Goal: Information Seeking & Learning: Learn about a topic

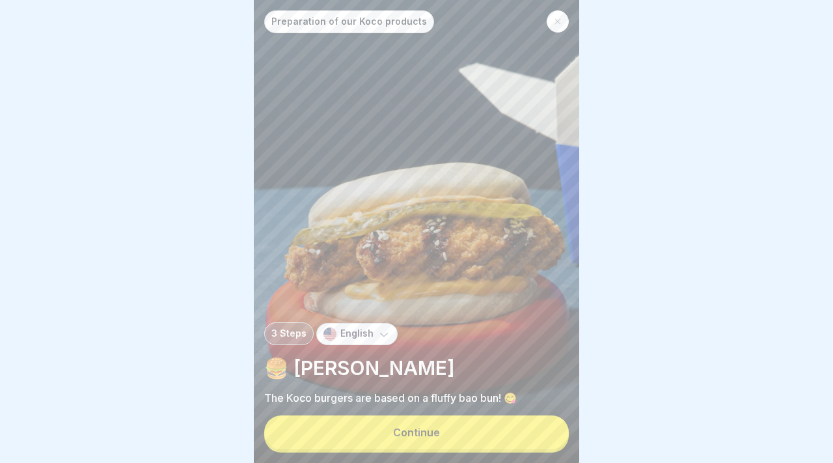
click at [519, 435] on button "Continue" at bounding box center [416, 432] width 305 height 34
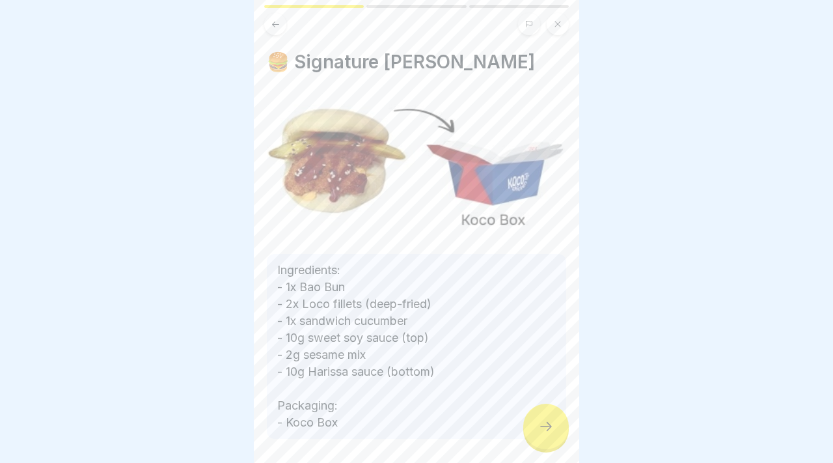
click at [551, 426] on icon at bounding box center [546, 426] width 16 height 16
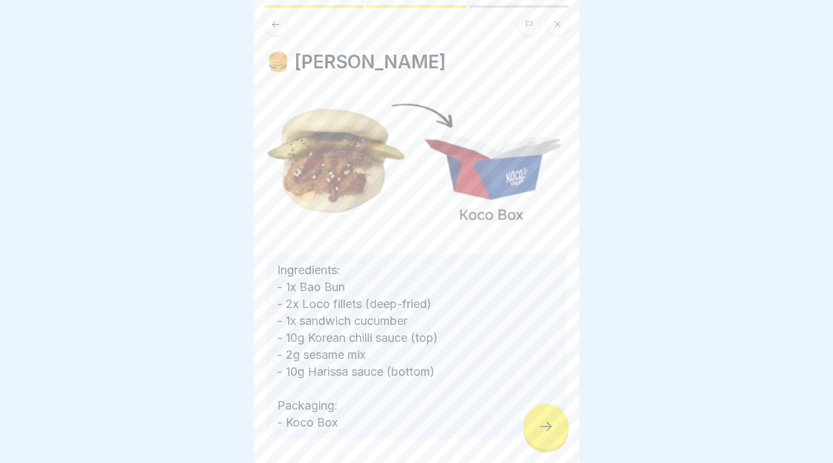
click at [551, 426] on icon at bounding box center [546, 426] width 16 height 16
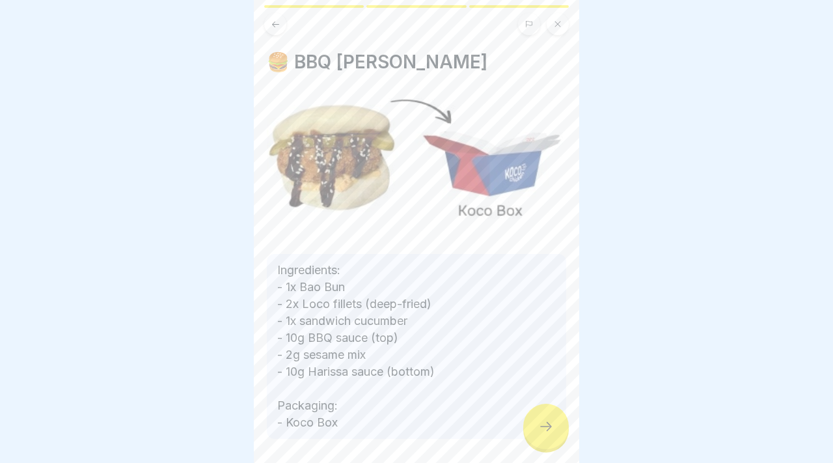
click at [551, 426] on icon at bounding box center [546, 426] width 16 height 16
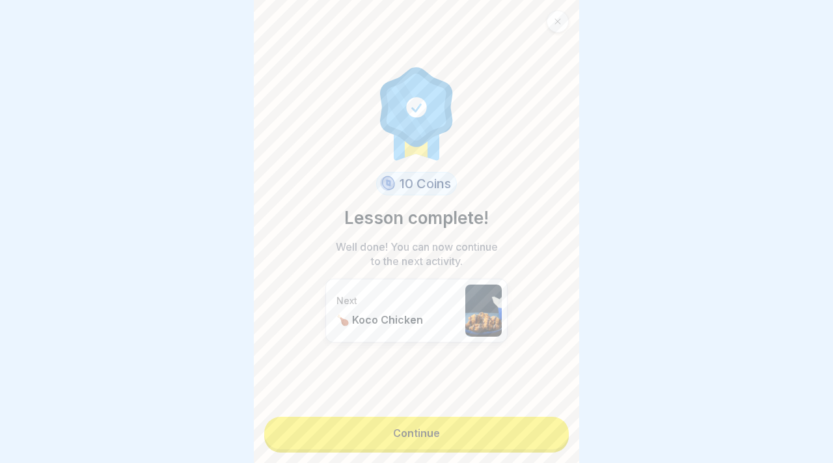
click at [547, 427] on link "Continue" at bounding box center [416, 432] width 305 height 33
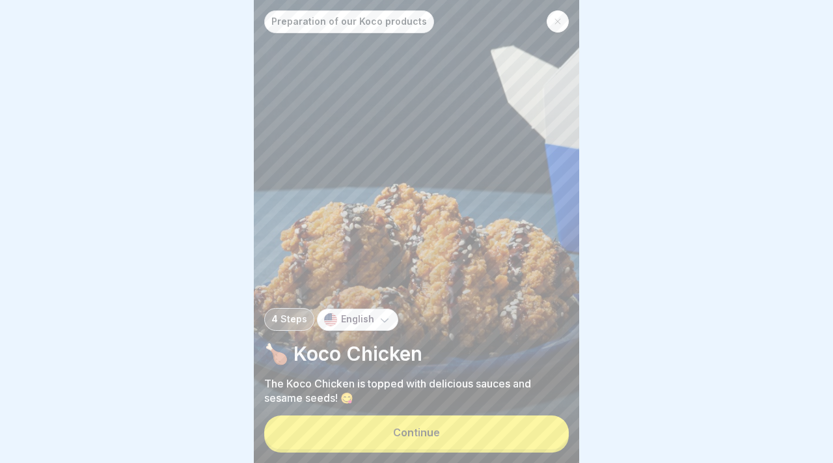
click at [547, 427] on button "Continue" at bounding box center [416, 432] width 305 height 34
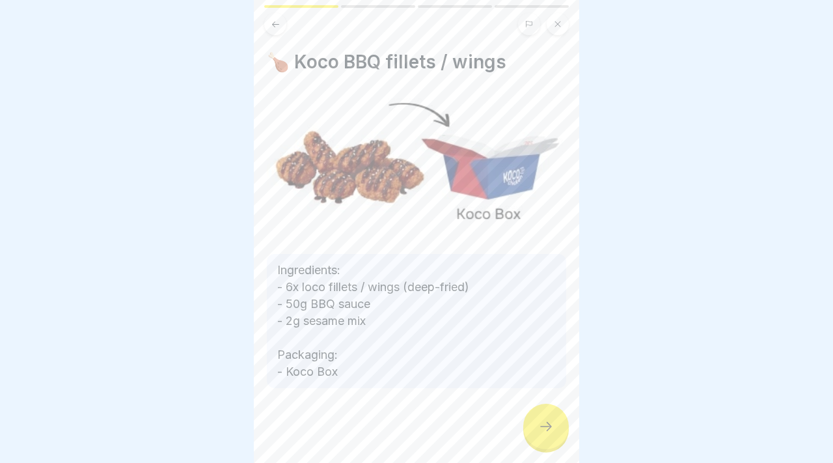
click at [547, 427] on icon at bounding box center [546, 426] width 16 height 16
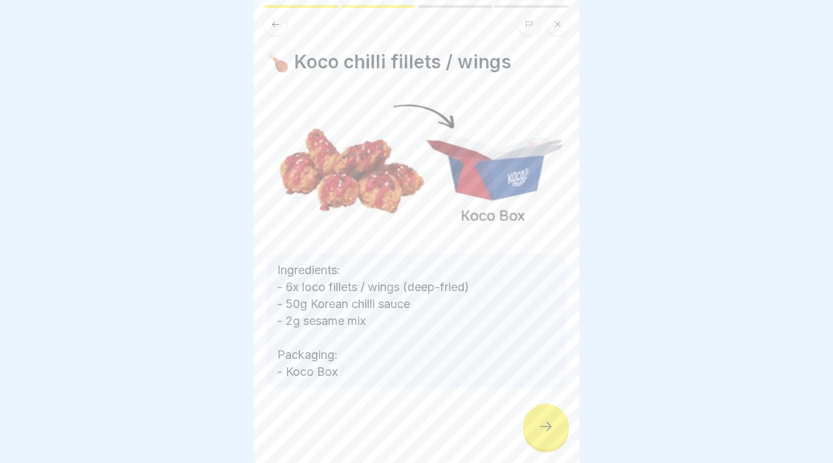
click at [547, 427] on icon at bounding box center [546, 426] width 16 height 16
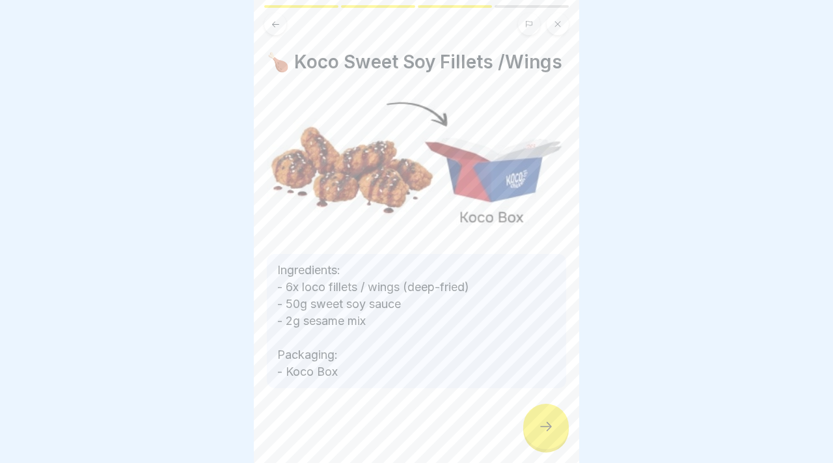
click at [547, 427] on icon at bounding box center [546, 426] width 16 height 16
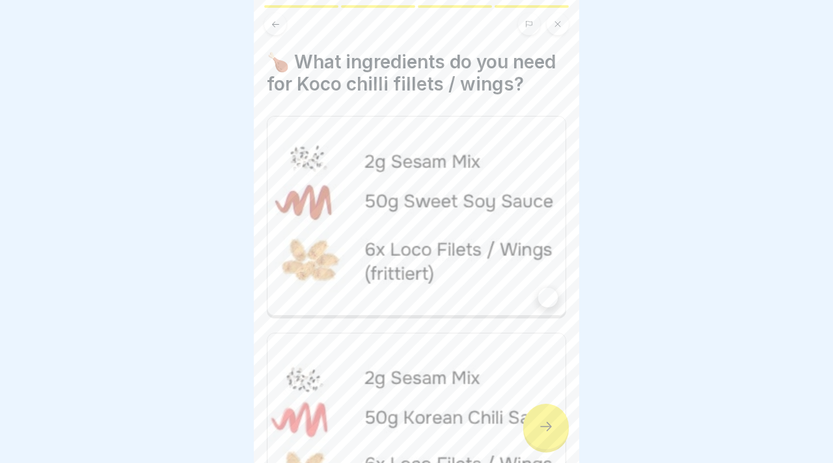
click at [547, 427] on icon at bounding box center [546, 426] width 16 height 16
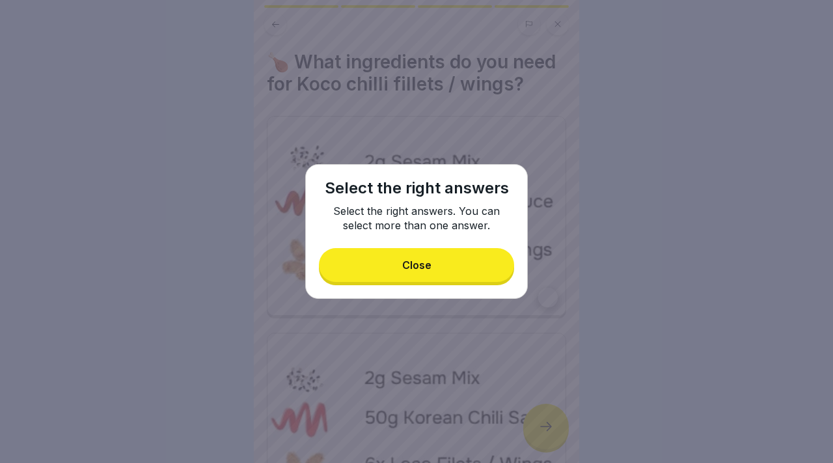
click at [467, 269] on button "Close" at bounding box center [416, 265] width 195 height 34
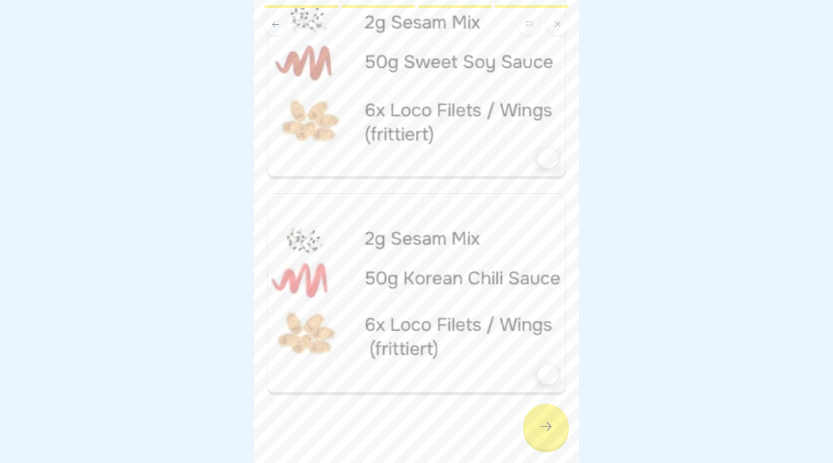
scroll to position [154, 0]
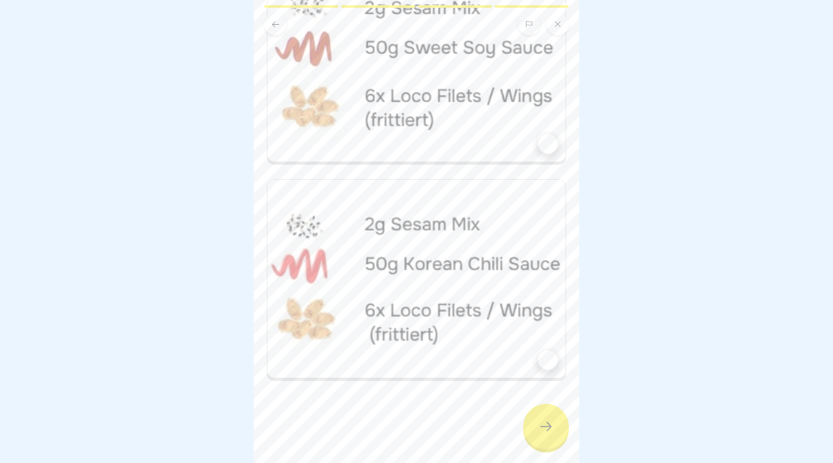
click at [553, 360] on div at bounding box center [548, 360] width 20 height 20
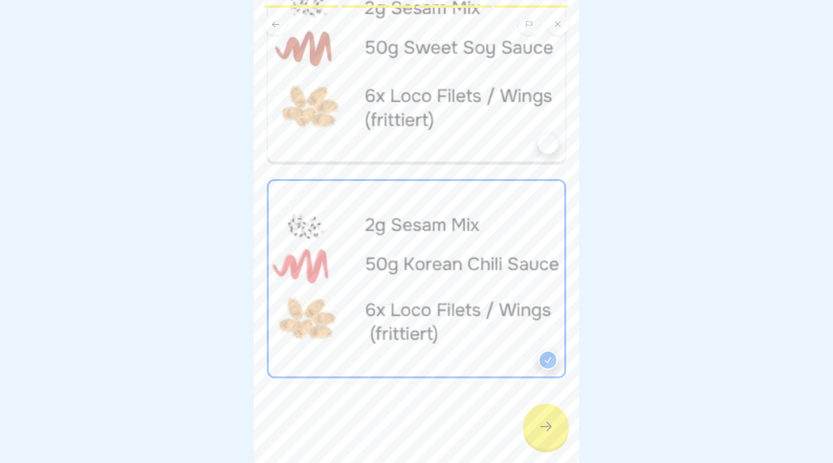
click at [562, 444] on div at bounding box center [416, 424] width 299 height 78
click at [547, 433] on icon at bounding box center [546, 426] width 16 height 16
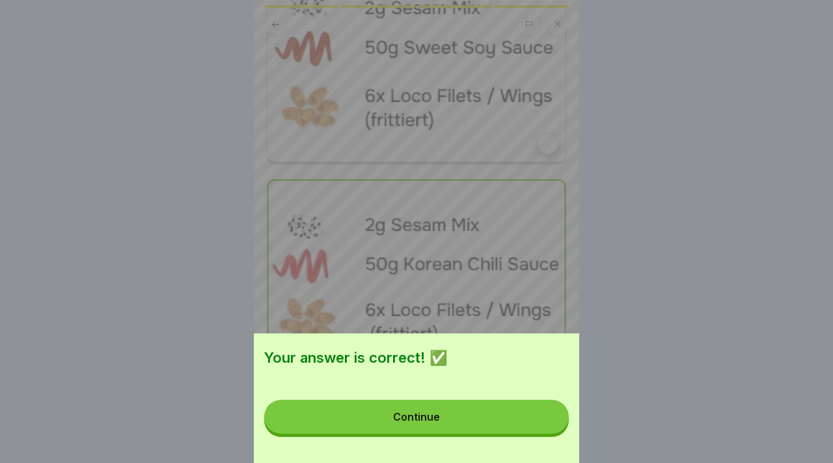
click at [480, 430] on button "Continue" at bounding box center [416, 417] width 305 height 34
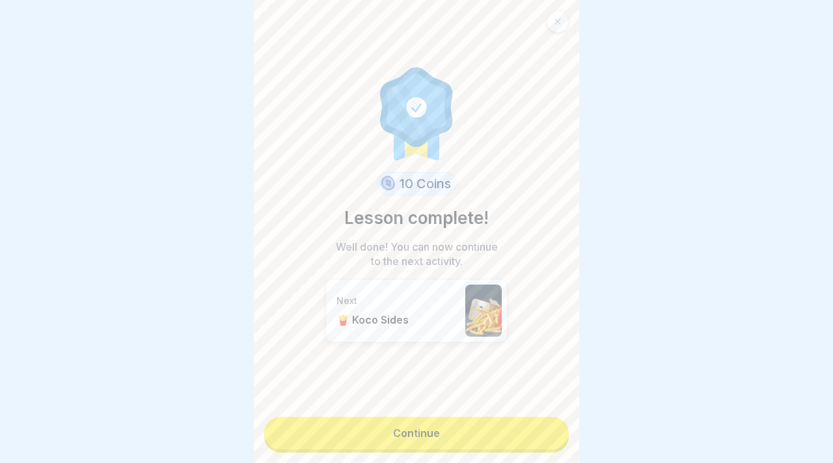
click at [476, 434] on link "Continue" at bounding box center [416, 432] width 305 height 33
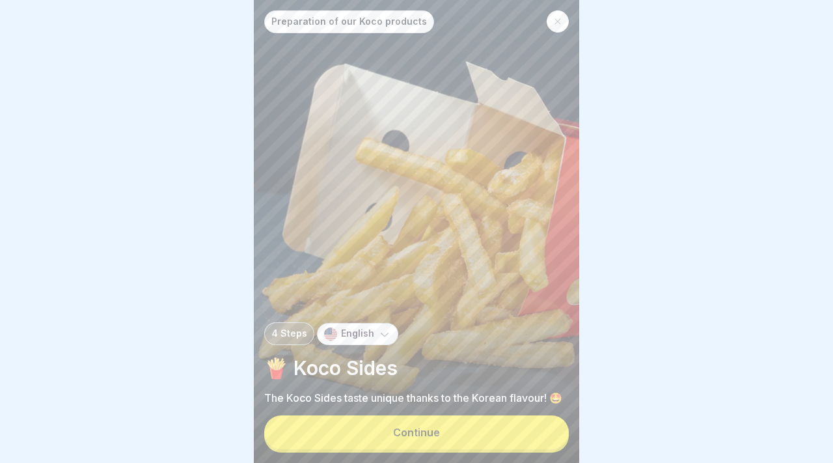
click at [476, 427] on button "Continue" at bounding box center [416, 432] width 305 height 34
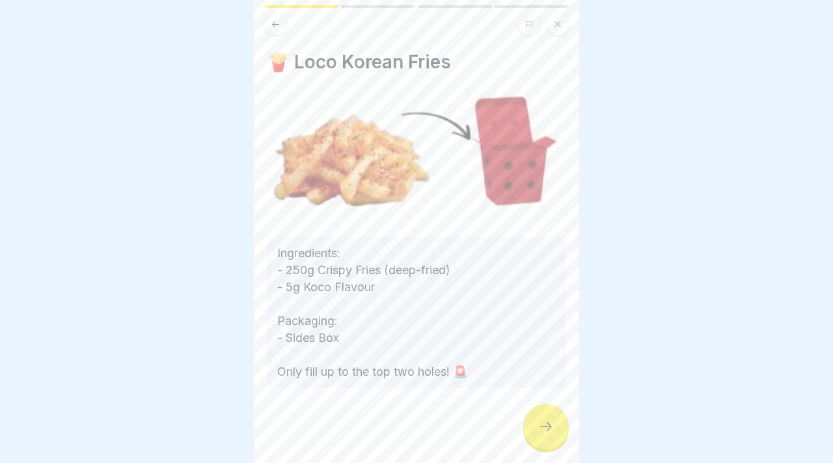
scroll to position [3, 0]
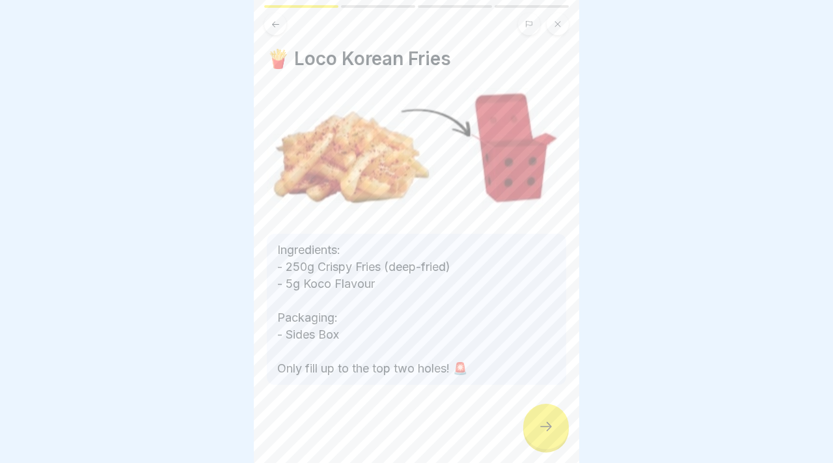
click at [546, 450] on div at bounding box center [416, 424] width 299 height 78
click at [547, 440] on div at bounding box center [546, 426] width 46 height 46
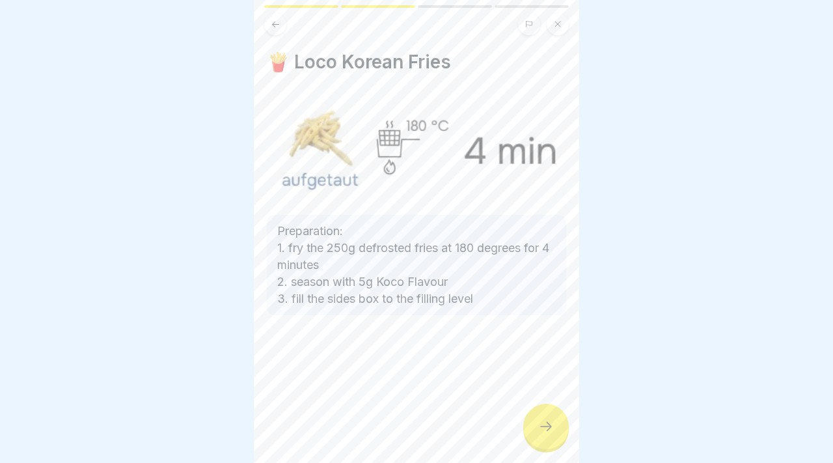
click at [552, 437] on div at bounding box center [546, 426] width 46 height 46
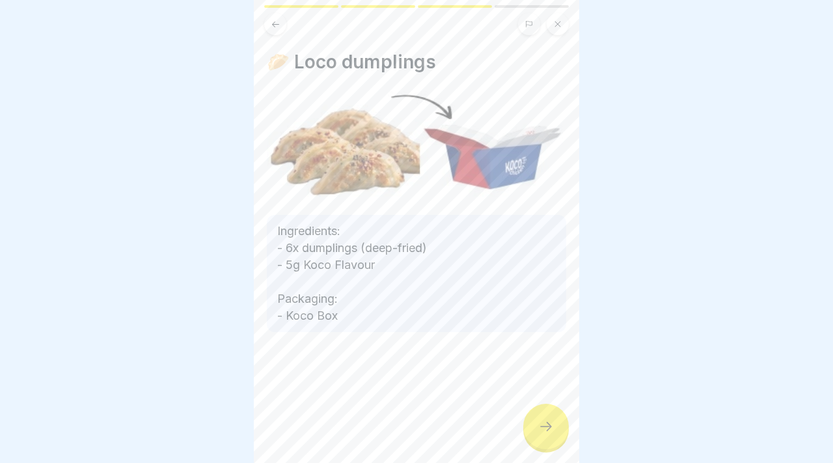
click at [552, 437] on div at bounding box center [546, 426] width 46 height 46
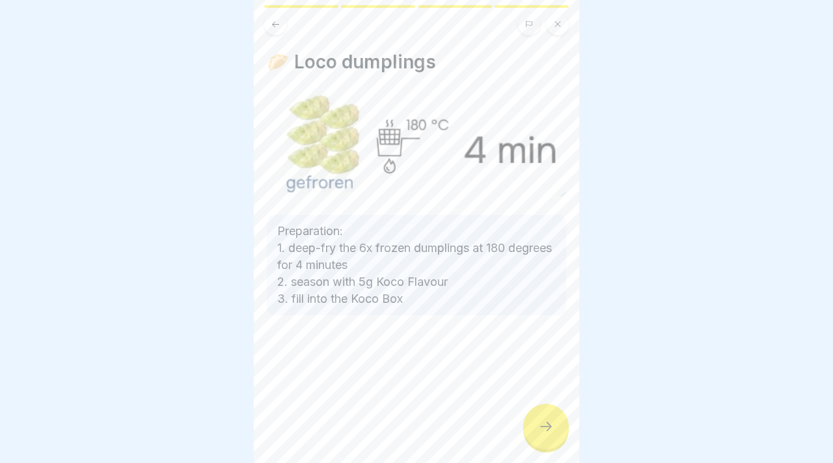
click at [552, 437] on div at bounding box center [546, 426] width 46 height 46
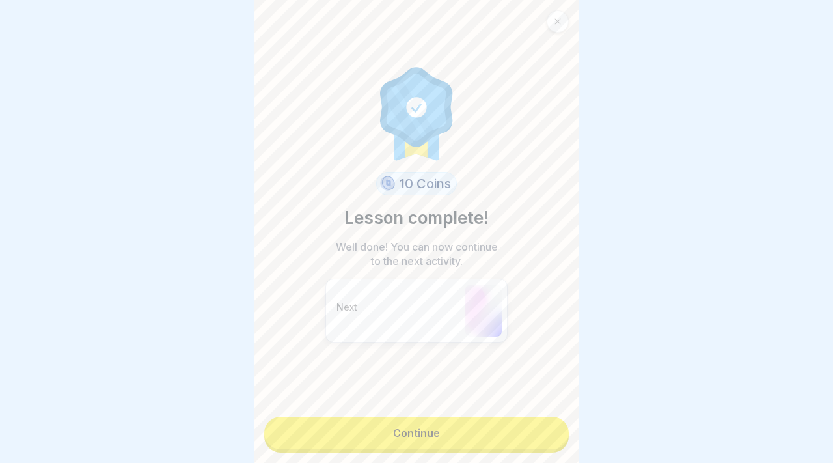
click at [535, 431] on link "Continue" at bounding box center [416, 432] width 305 height 33
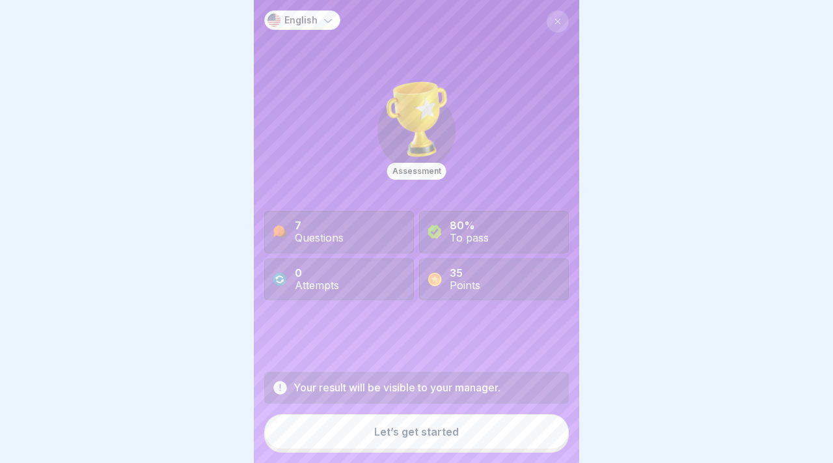
click at [527, 431] on button "Let’s get started" at bounding box center [416, 431] width 305 height 35
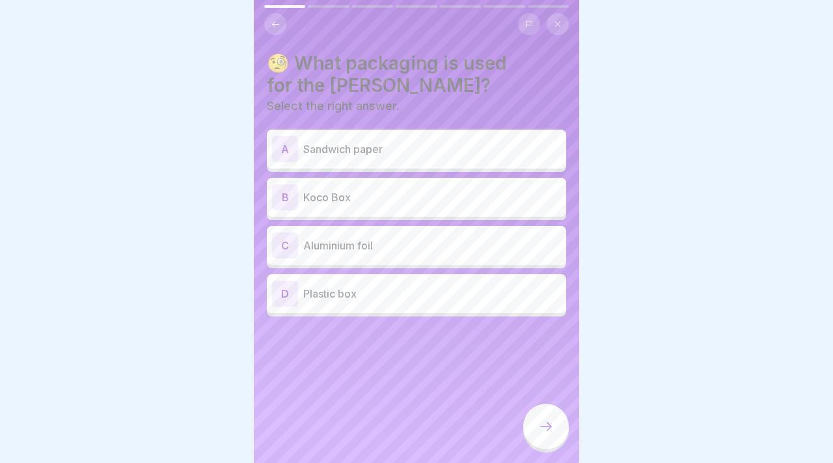
click at [398, 189] on p "Koco Box" at bounding box center [432, 197] width 258 height 16
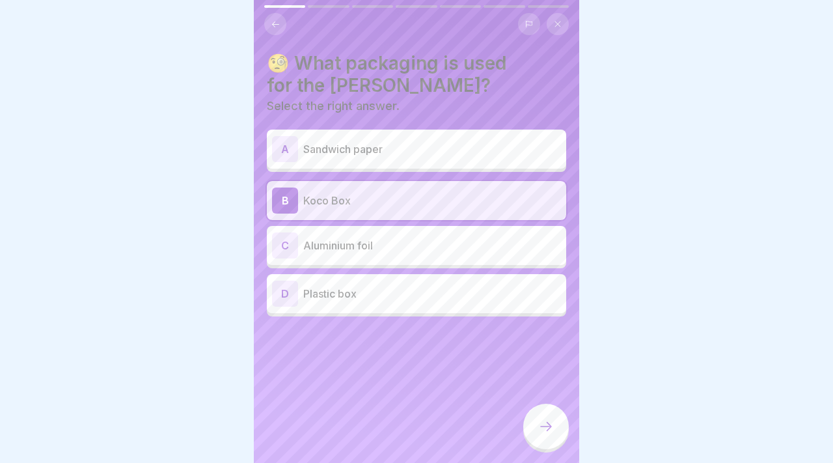
click at [563, 414] on div at bounding box center [546, 426] width 46 height 46
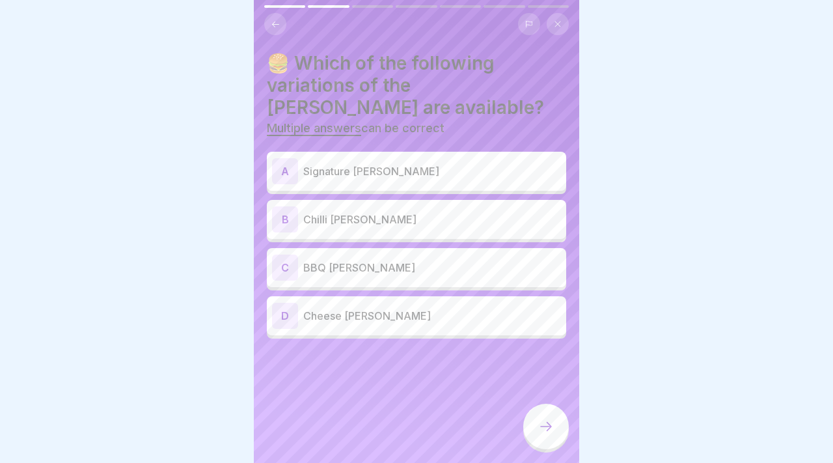
click at [456, 171] on p "Signature [PERSON_NAME]" at bounding box center [432, 171] width 258 height 16
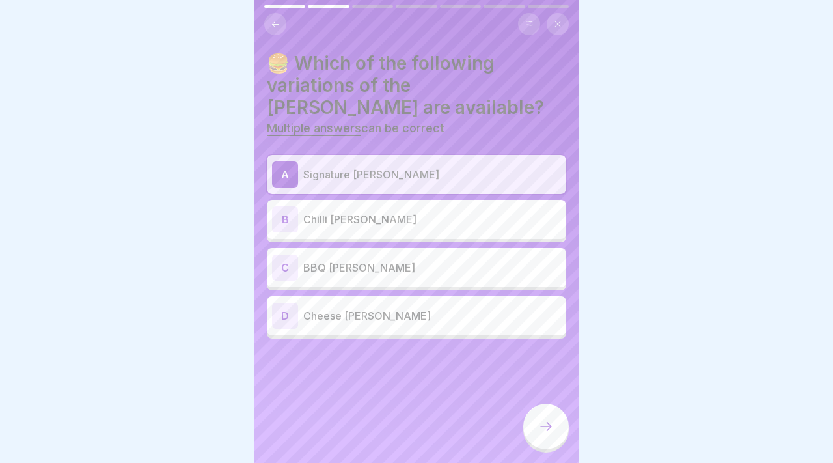
click at [440, 273] on p "BBQ [PERSON_NAME]" at bounding box center [432, 268] width 258 height 16
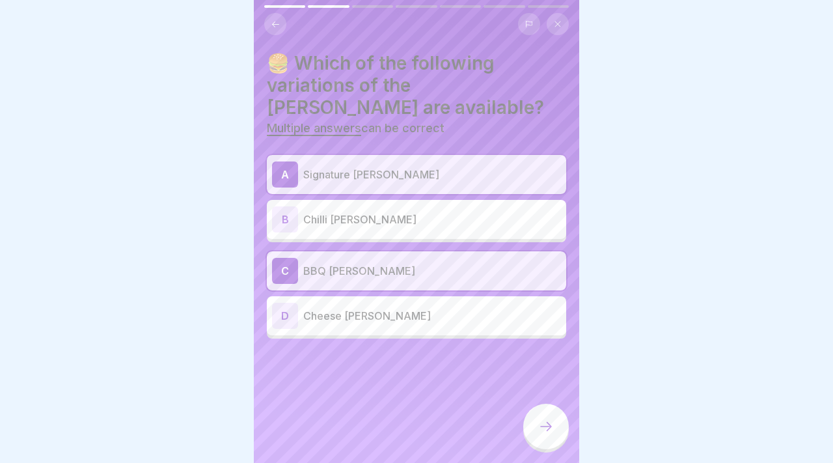
click at [417, 233] on div "B Chilli [PERSON_NAME]" at bounding box center [416, 219] width 299 height 39
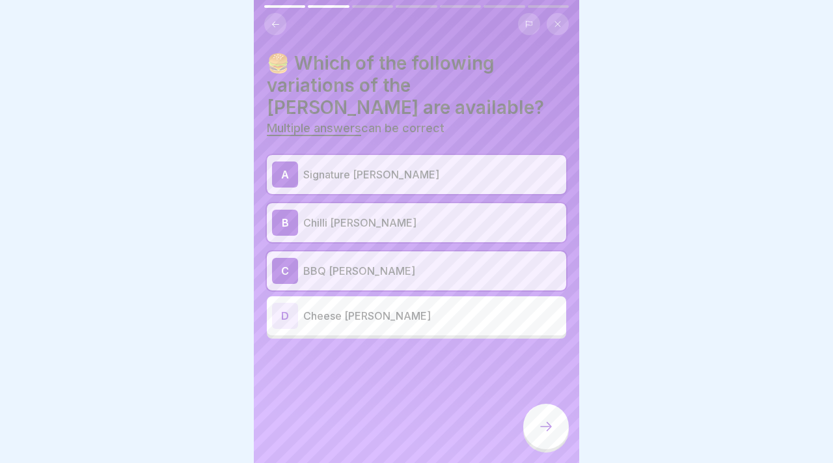
click at [546, 416] on div at bounding box center [546, 426] width 46 height 46
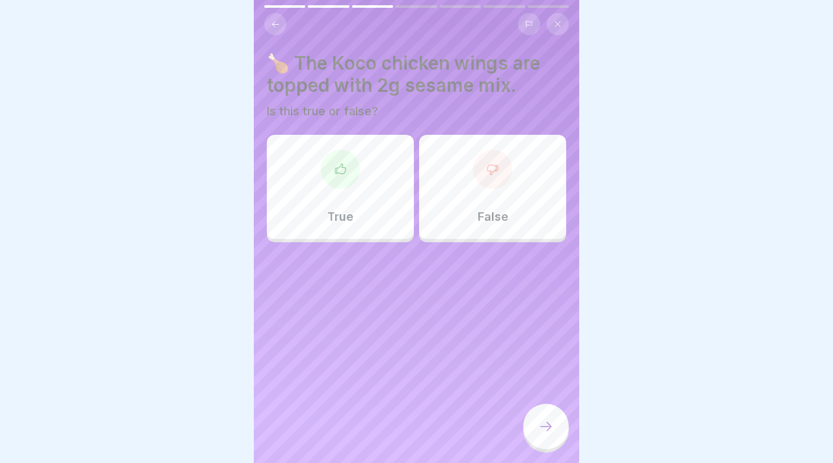
click at [319, 217] on div "True" at bounding box center [340, 187] width 147 height 104
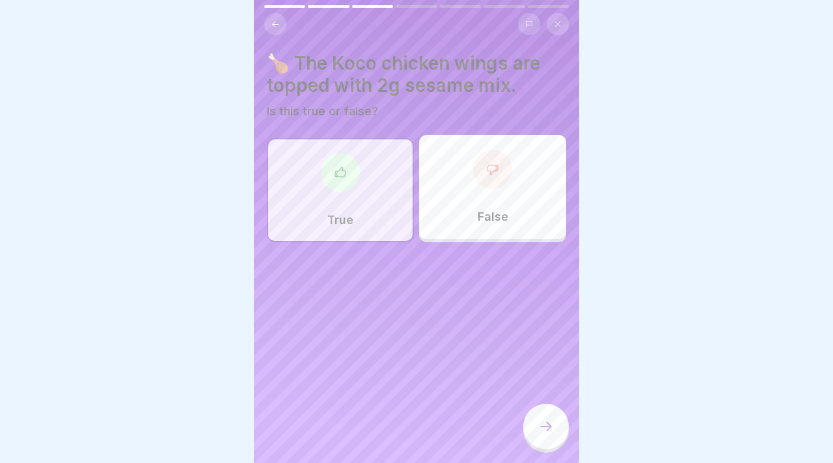
click at [556, 412] on div at bounding box center [546, 426] width 46 height 46
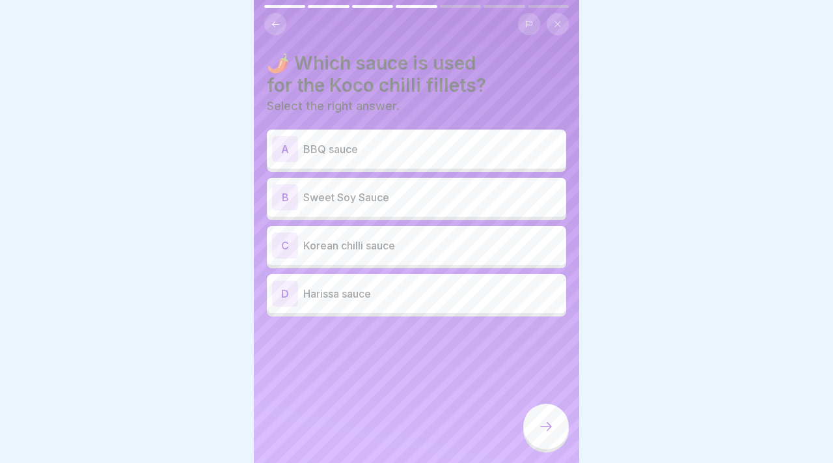
click at [420, 161] on div "A BBQ sauce" at bounding box center [416, 149] width 289 height 26
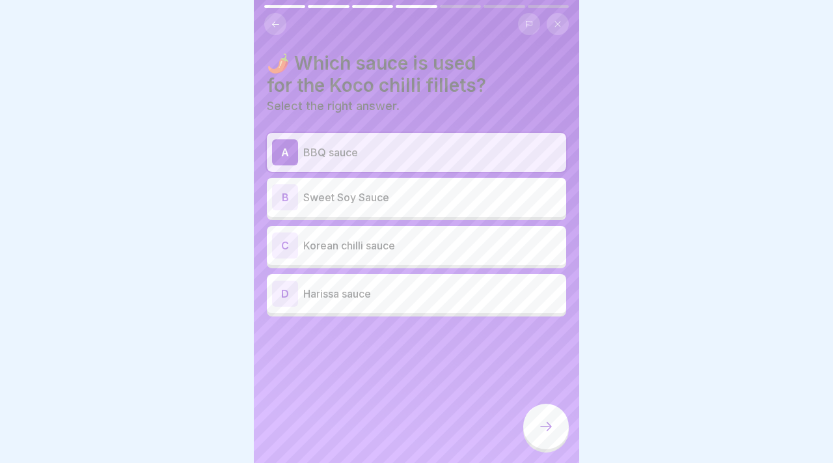
click at [420, 184] on div "B Sweet Soy Sauce" at bounding box center [416, 197] width 289 height 26
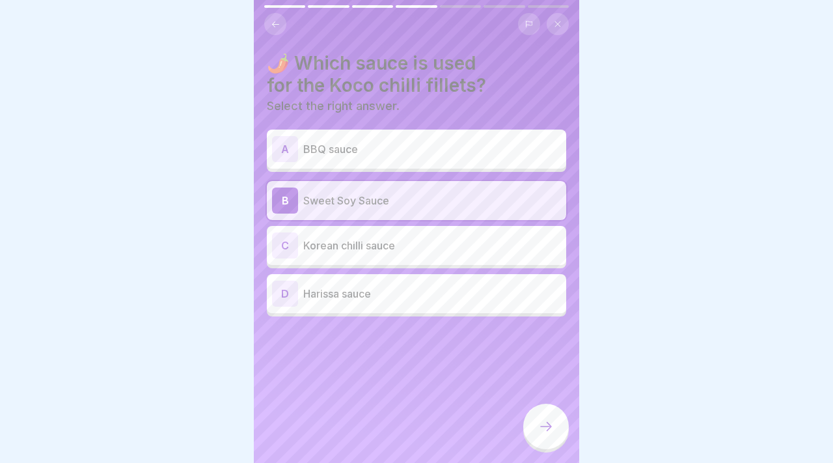
click at [422, 222] on div "A BBQ sauce B Sweet Soy Sauce C Korean chilli sauce D Harissa sauce" at bounding box center [416, 224] width 299 height 183
click at [418, 142] on p "BBQ sauce" at bounding box center [432, 149] width 258 height 16
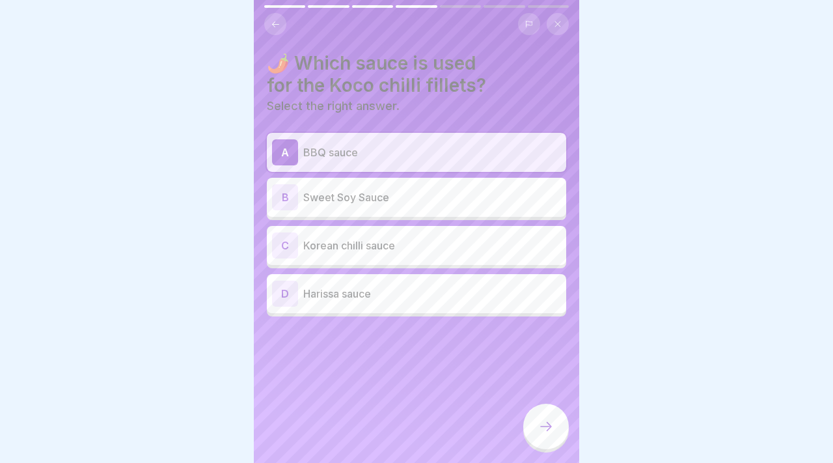
click at [411, 236] on div "C Korean chilli sauce" at bounding box center [416, 245] width 289 height 26
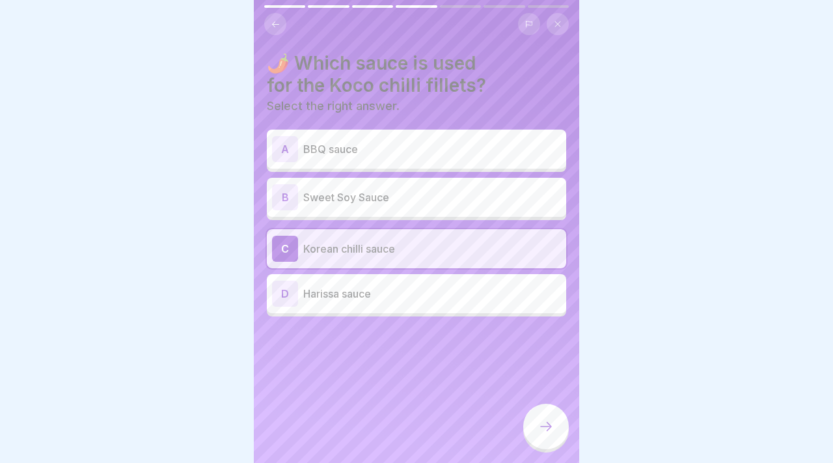
click at [411, 205] on div "B Sweet Soy Sauce" at bounding box center [416, 197] width 289 height 26
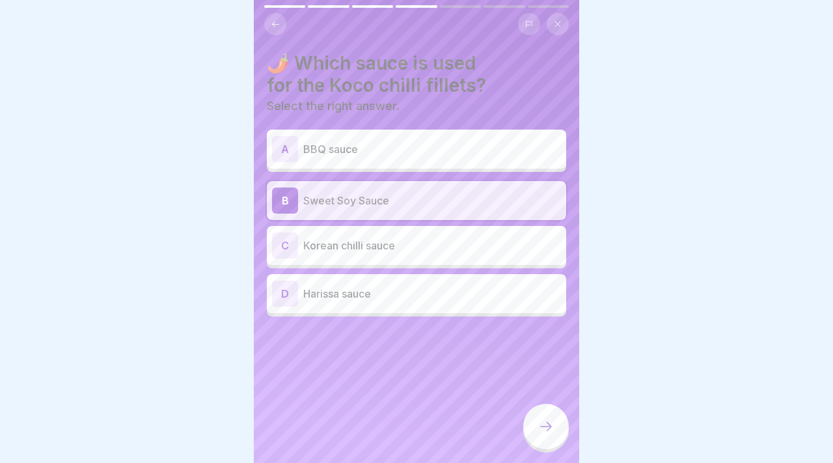
click at [405, 206] on p "Sweet Soy Sauce" at bounding box center [432, 201] width 258 height 16
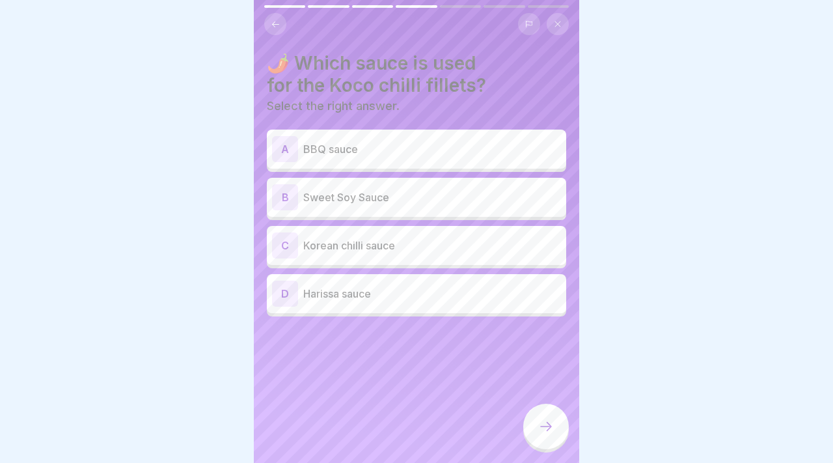
click at [405, 206] on div "B Sweet Soy Sauce" at bounding box center [416, 197] width 289 height 26
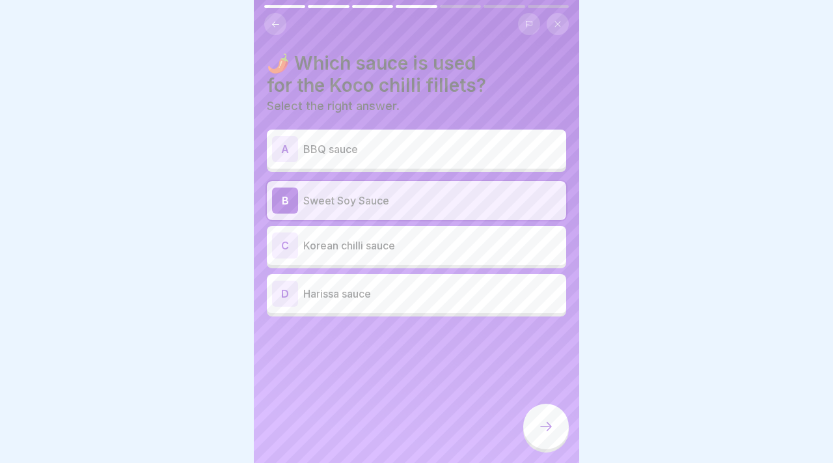
click at [544, 420] on icon at bounding box center [546, 426] width 16 height 16
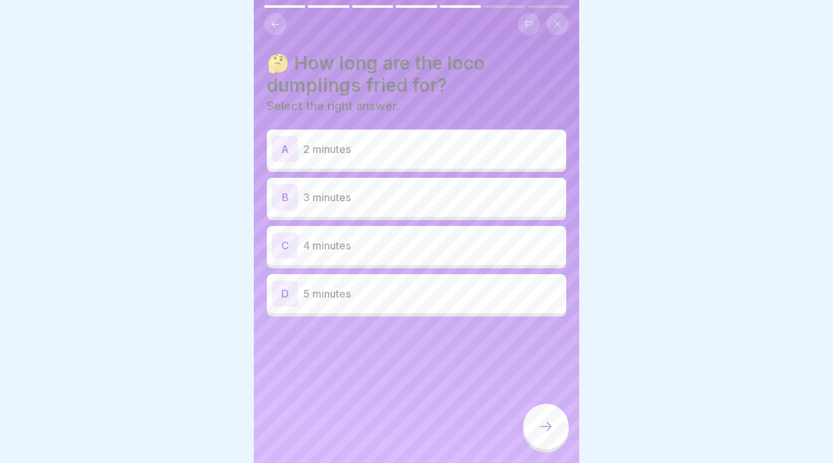
click at [379, 163] on div "A 2 minutes" at bounding box center [416, 148] width 299 height 39
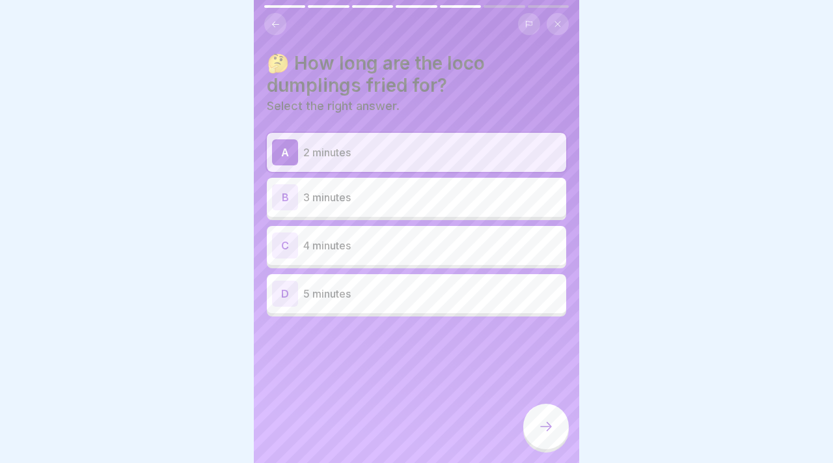
click at [543, 428] on icon at bounding box center [546, 426] width 16 height 16
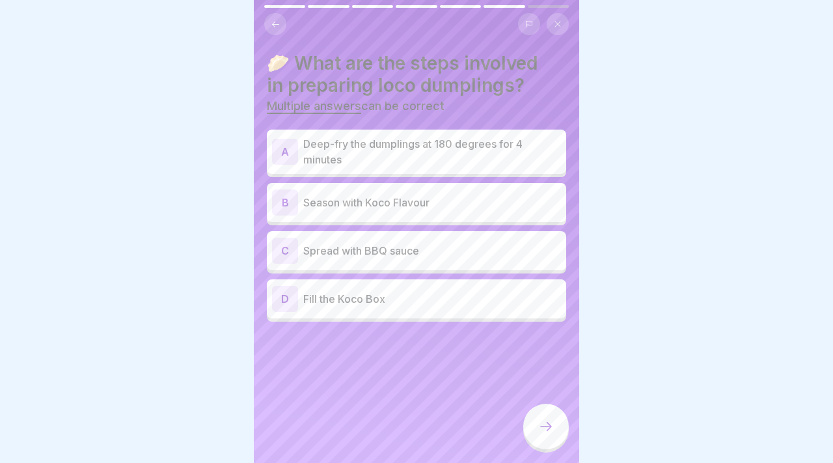
click at [448, 152] on p "Deep-fry the dumplings at 180 degrees for 4 minutes" at bounding box center [432, 151] width 258 height 31
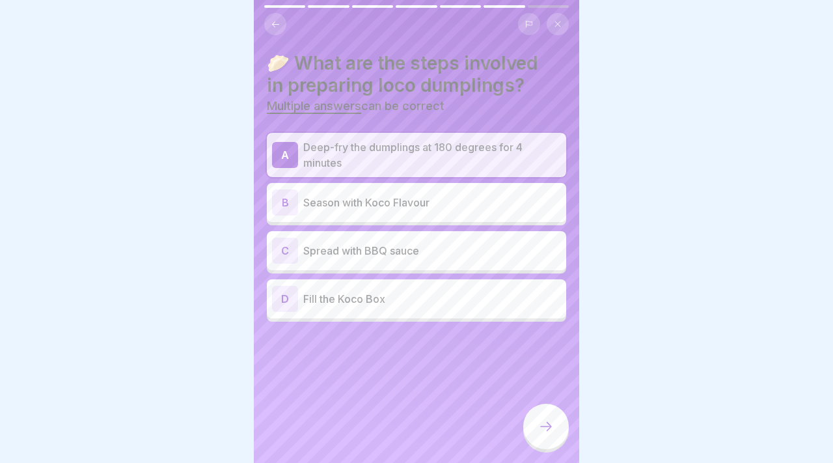
click at [542, 431] on icon at bounding box center [546, 426] width 16 height 16
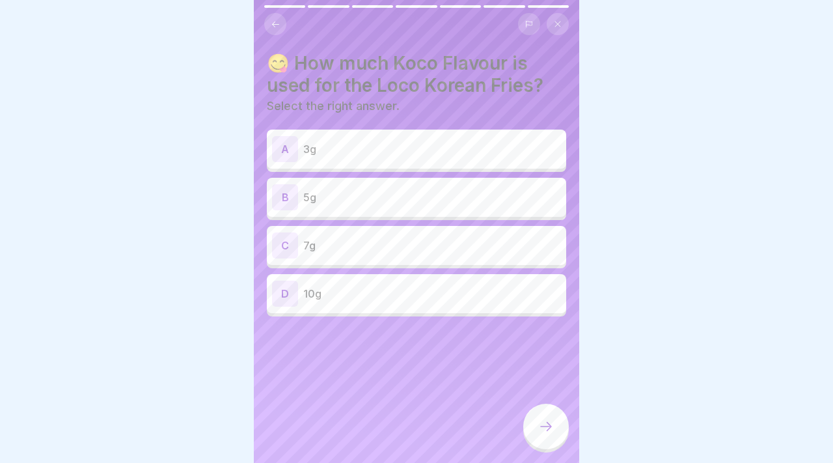
click at [478, 182] on div "B 5g" at bounding box center [416, 197] width 299 height 39
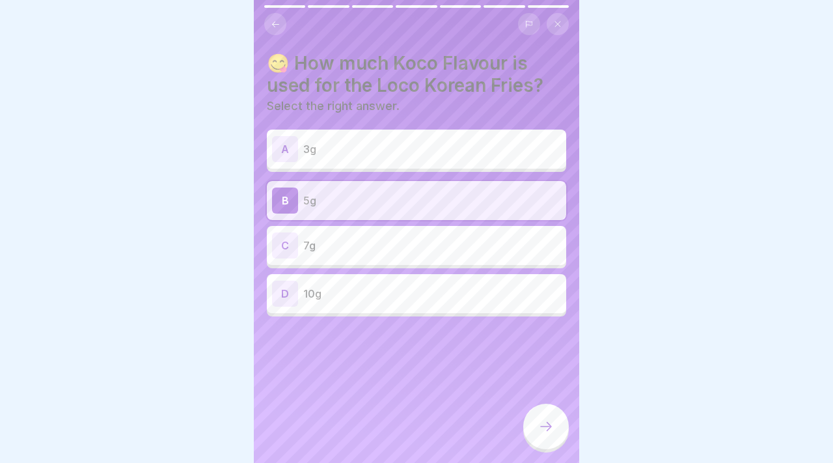
click at [541, 414] on div at bounding box center [546, 426] width 46 height 46
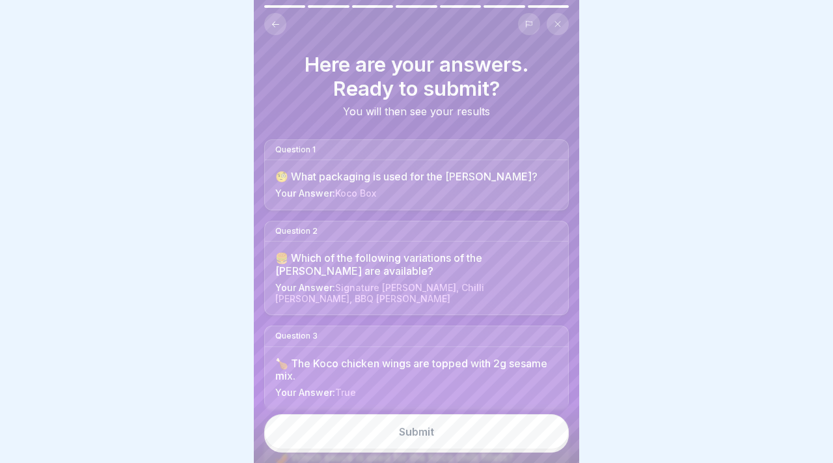
click at [514, 428] on button "Submit" at bounding box center [416, 431] width 305 height 35
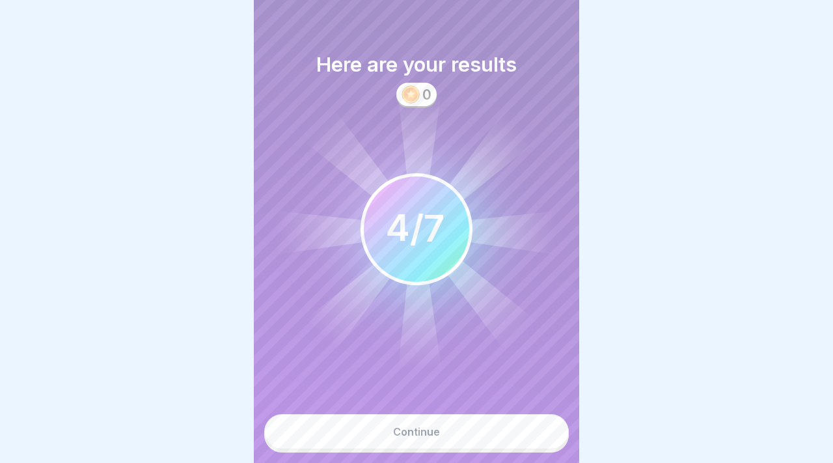
click at [514, 428] on button "Continue" at bounding box center [416, 431] width 305 height 35
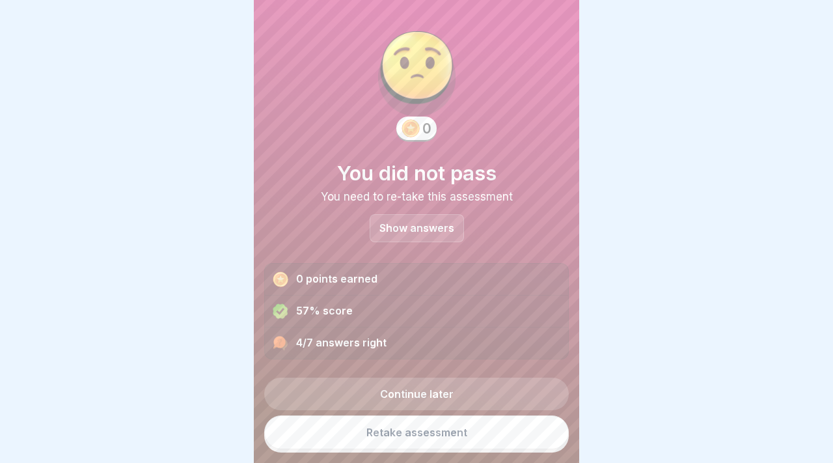
click at [450, 232] on p "Show answers" at bounding box center [416, 228] width 75 height 11
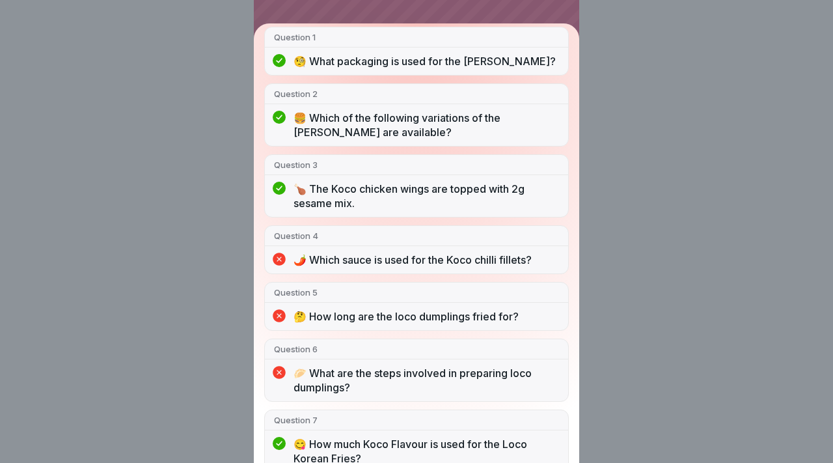
scroll to position [162, 0]
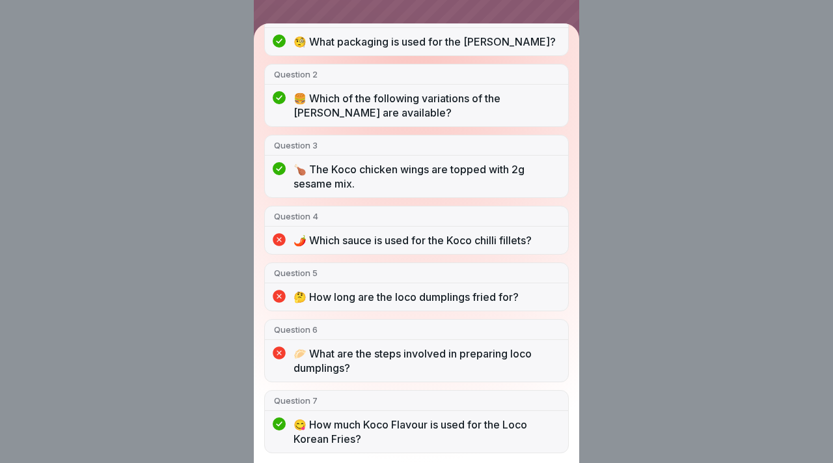
click at [620, 115] on div "You did not pass 4/7 answers right Question 1 🧐 What packaging is used for the …" at bounding box center [416, 231] width 833 height 463
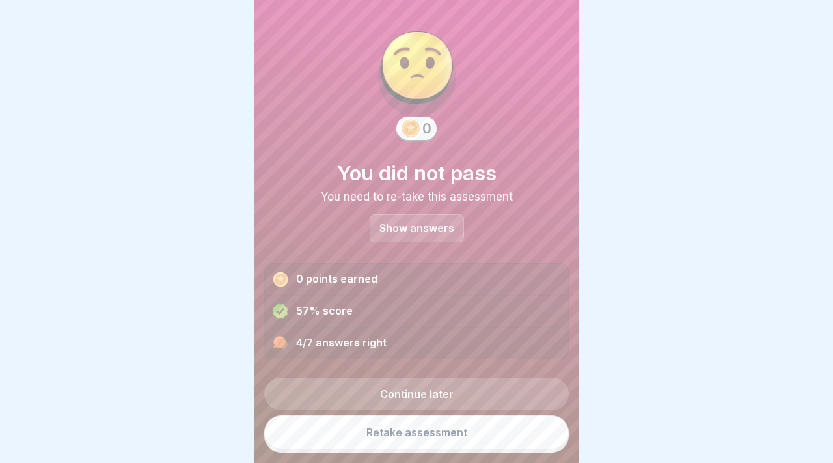
click at [427, 429] on link "Retake assessment" at bounding box center [416, 432] width 305 height 34
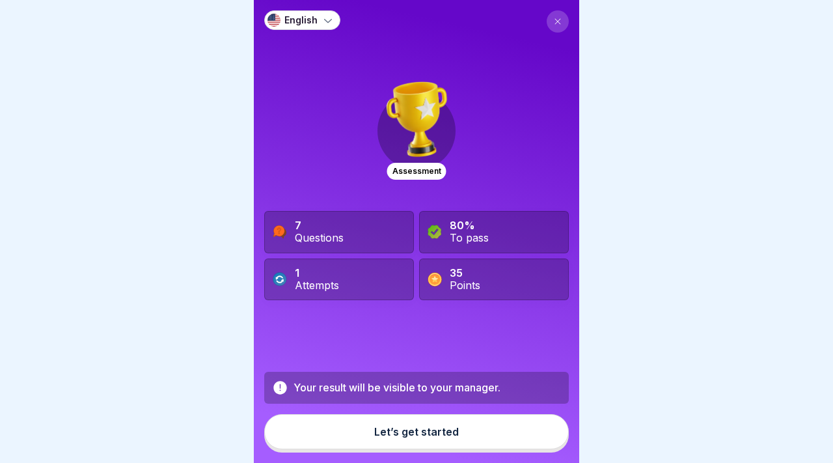
click at [427, 429] on div "Let’s get started" at bounding box center [416, 432] width 85 height 12
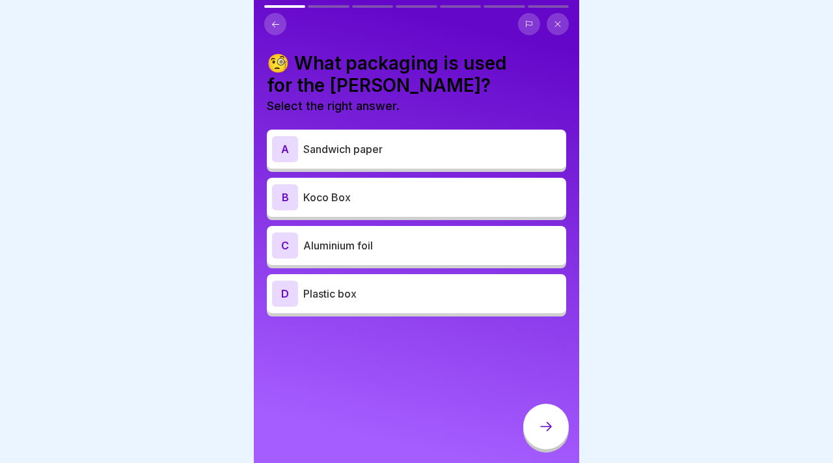
click at [413, 214] on div "B Koco Box" at bounding box center [416, 197] width 299 height 39
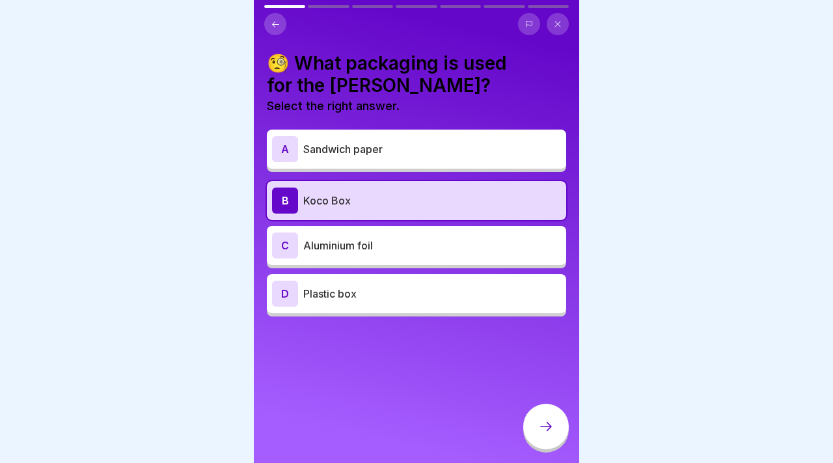
click at [532, 413] on div at bounding box center [546, 426] width 46 height 46
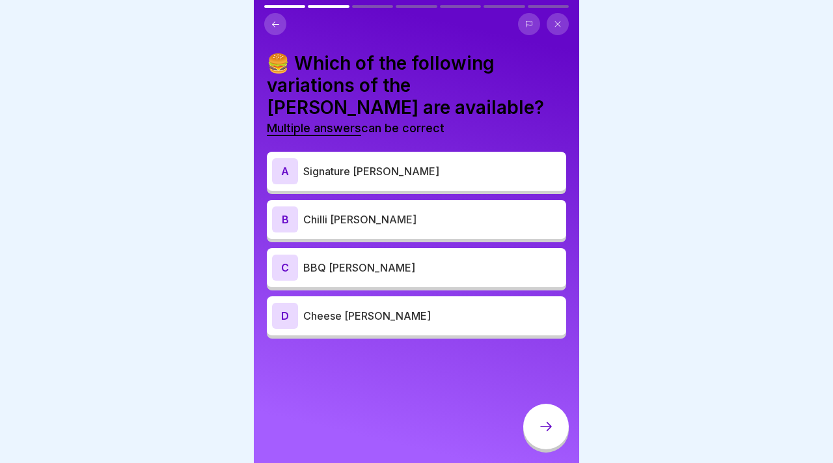
click at [357, 183] on div "A Signature [PERSON_NAME]" at bounding box center [416, 171] width 289 height 26
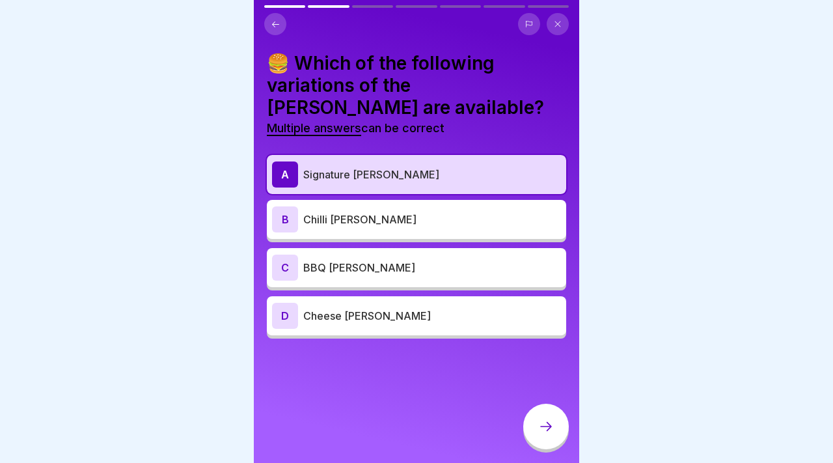
click at [357, 206] on div "B Chilli [PERSON_NAME]" at bounding box center [416, 219] width 289 height 26
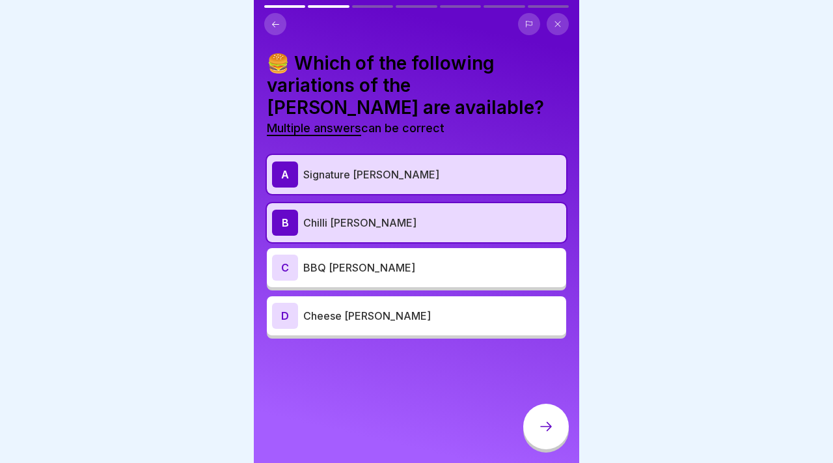
click at [360, 272] on p "BBQ [PERSON_NAME]" at bounding box center [432, 268] width 258 height 16
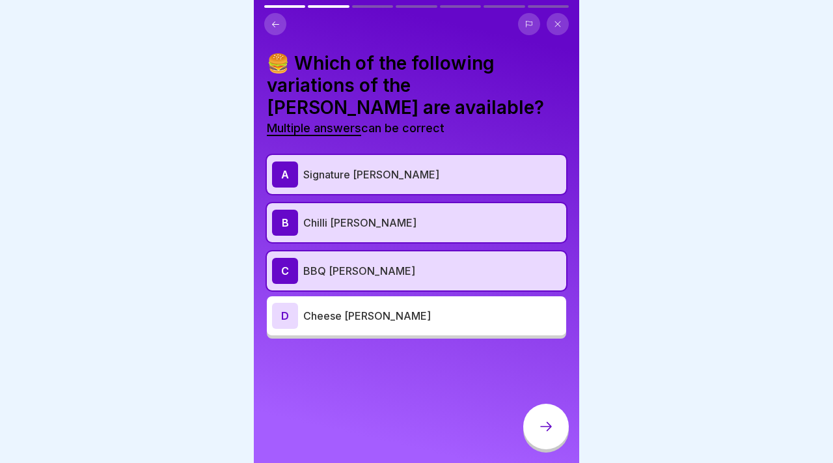
click at [548, 418] on icon at bounding box center [546, 426] width 16 height 16
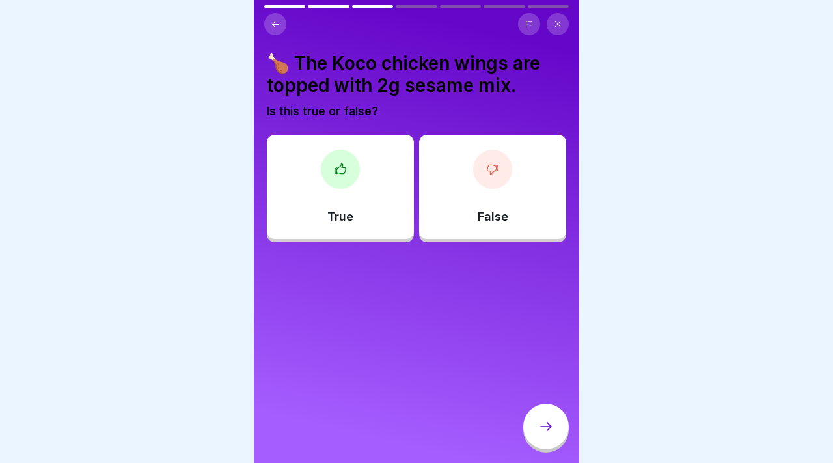
click at [368, 201] on div "True" at bounding box center [340, 187] width 147 height 104
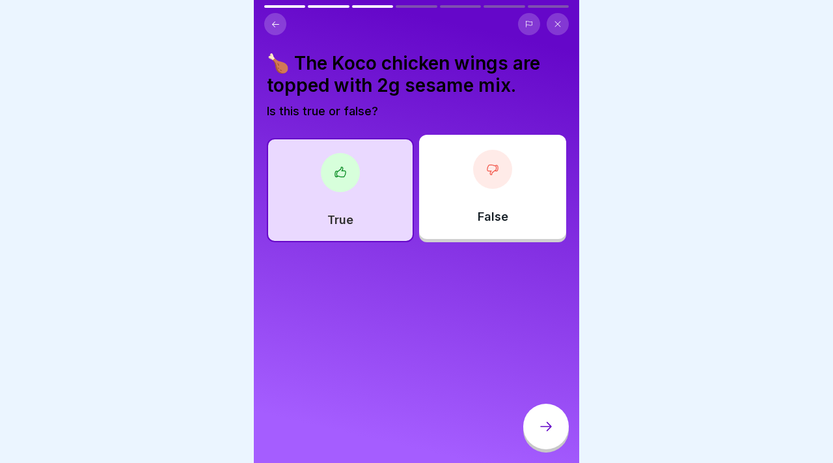
click at [554, 427] on div at bounding box center [546, 426] width 46 height 46
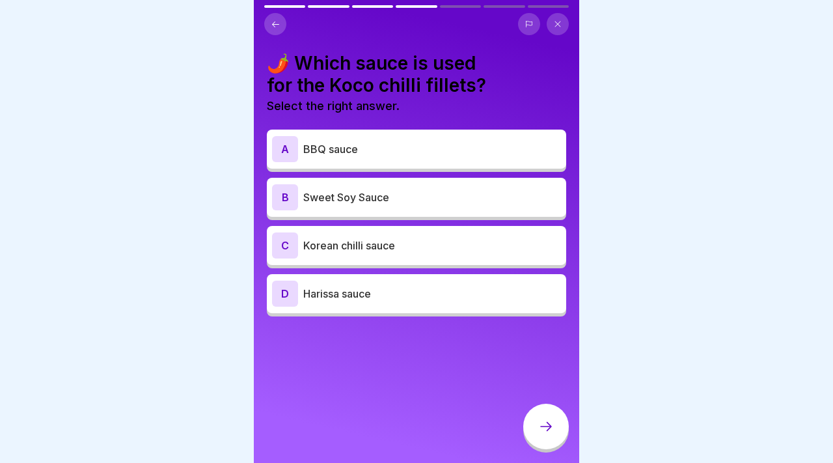
click at [400, 241] on p "Korean chilli sauce" at bounding box center [432, 245] width 258 height 16
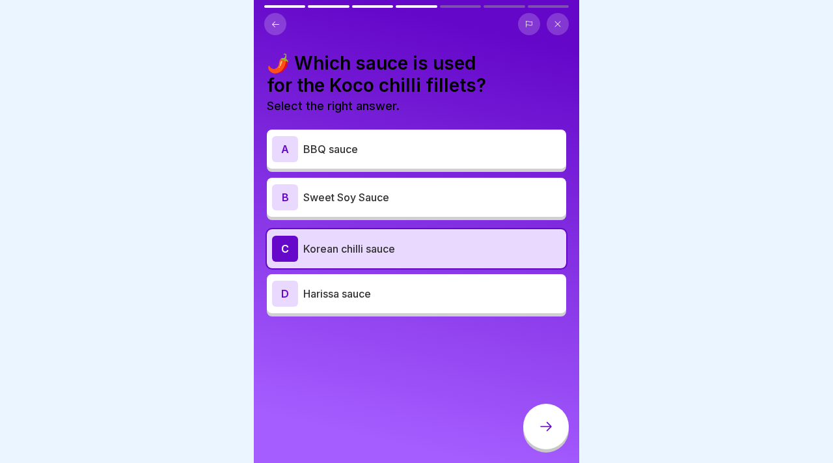
click at [403, 154] on p "BBQ sauce" at bounding box center [432, 149] width 258 height 16
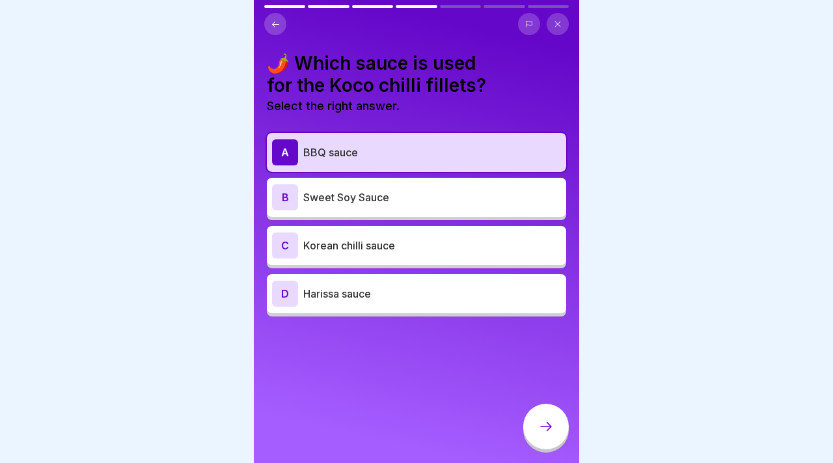
click at [414, 253] on div "C Korean chilli sauce" at bounding box center [416, 245] width 289 height 26
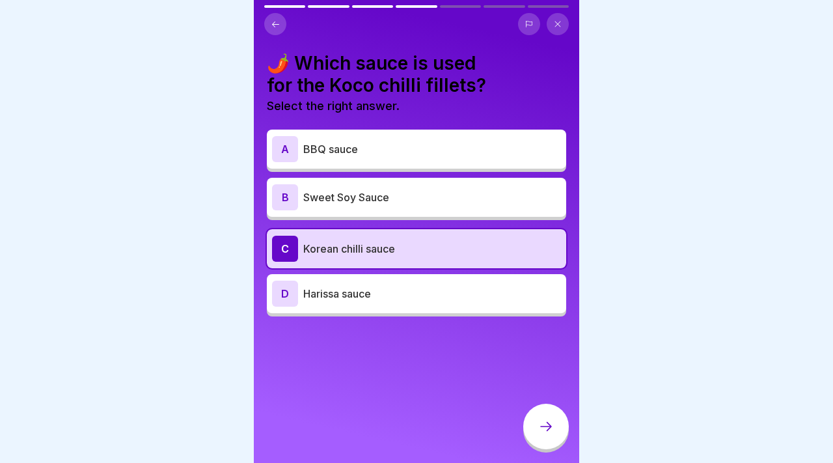
click at [532, 431] on div at bounding box center [546, 426] width 46 height 46
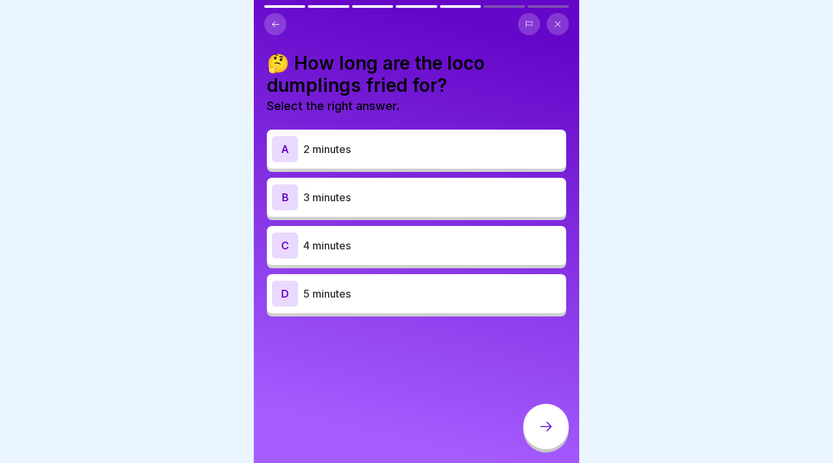
click at [403, 255] on div "C 4 minutes" at bounding box center [416, 245] width 289 height 26
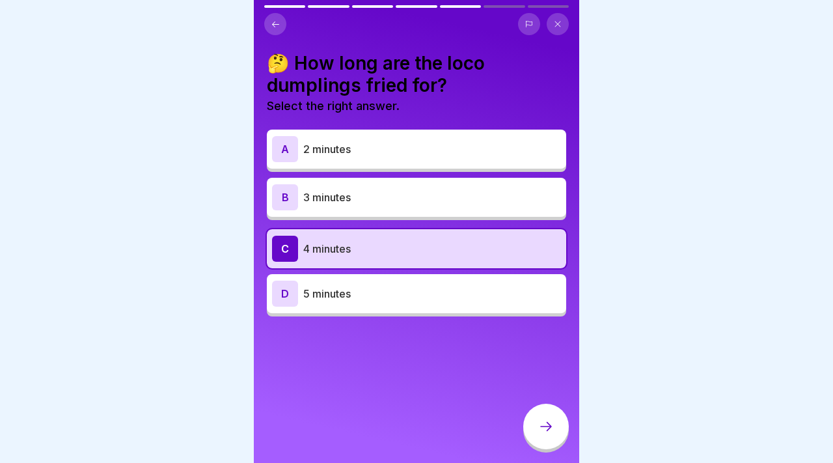
click at [403, 255] on div "C 4 minutes" at bounding box center [416, 249] width 289 height 26
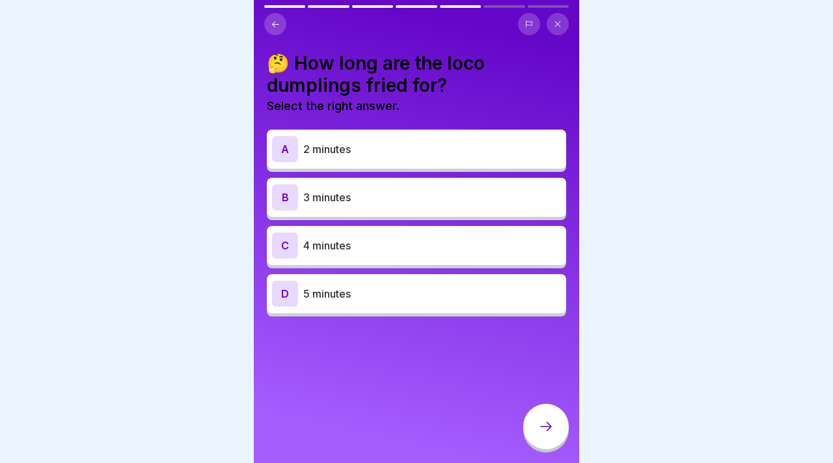
click at [403, 255] on div "C 4 minutes" at bounding box center [416, 245] width 289 height 26
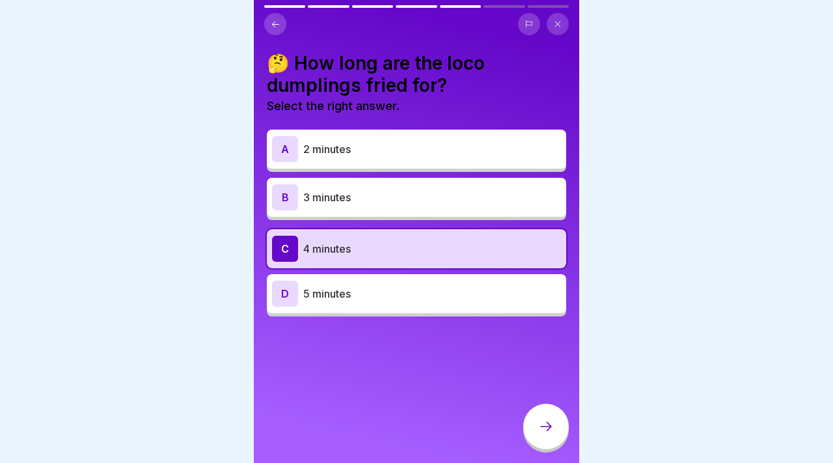
click at [528, 415] on div at bounding box center [546, 426] width 46 height 46
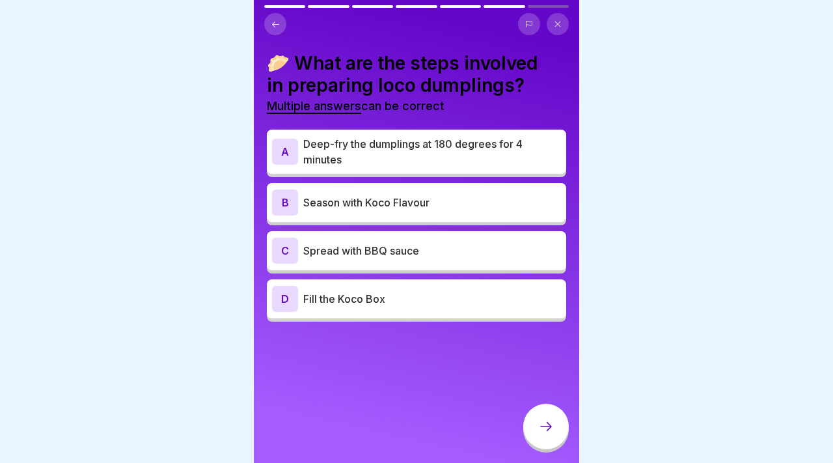
click at [494, 202] on p "Season with Koco Flavour" at bounding box center [432, 203] width 258 height 16
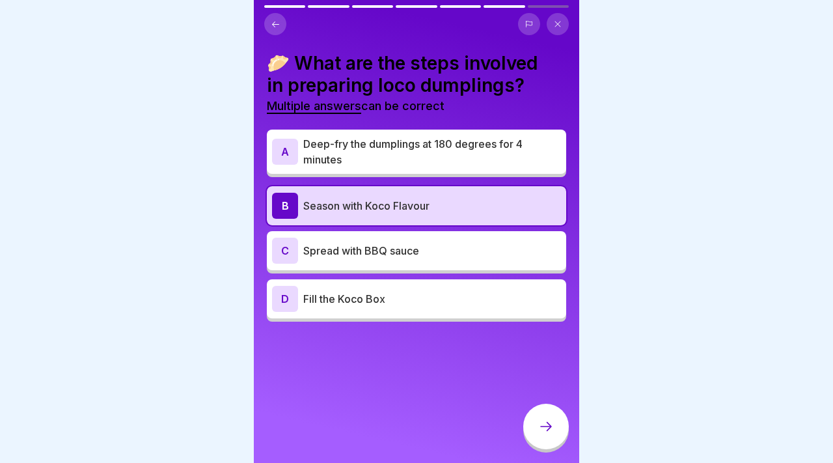
click at [544, 422] on icon at bounding box center [546, 426] width 16 height 16
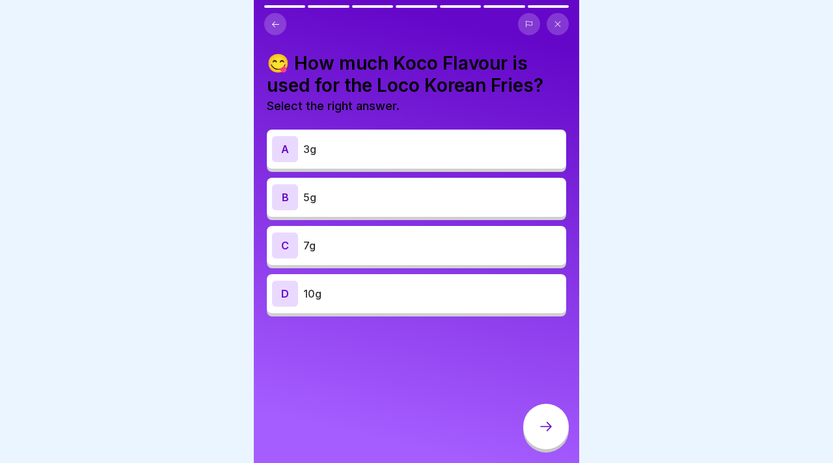
click at [405, 215] on div "B 5g" at bounding box center [416, 197] width 299 height 39
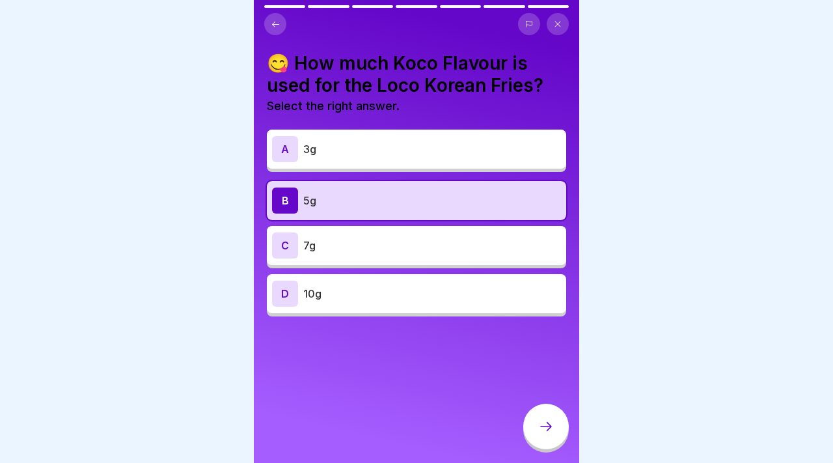
click at [526, 428] on div at bounding box center [546, 426] width 46 height 46
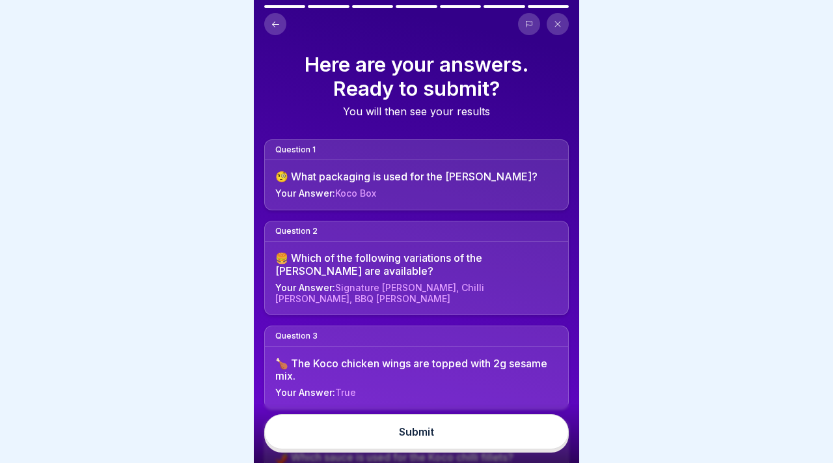
click at [526, 428] on button "Submit" at bounding box center [416, 431] width 305 height 35
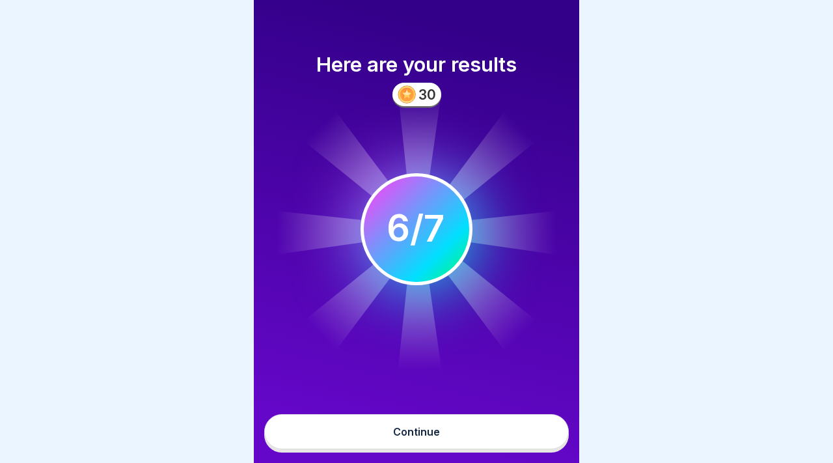
click at [526, 428] on button "Continue" at bounding box center [416, 431] width 305 height 35
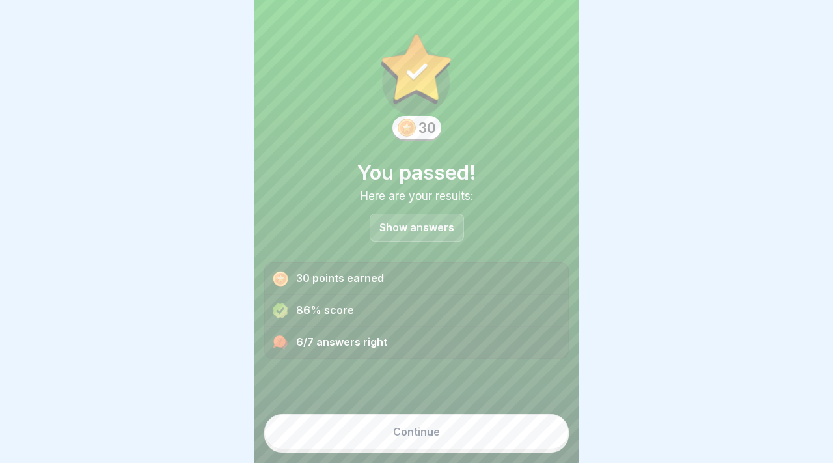
click at [522, 429] on button "Continue" at bounding box center [416, 431] width 305 height 35
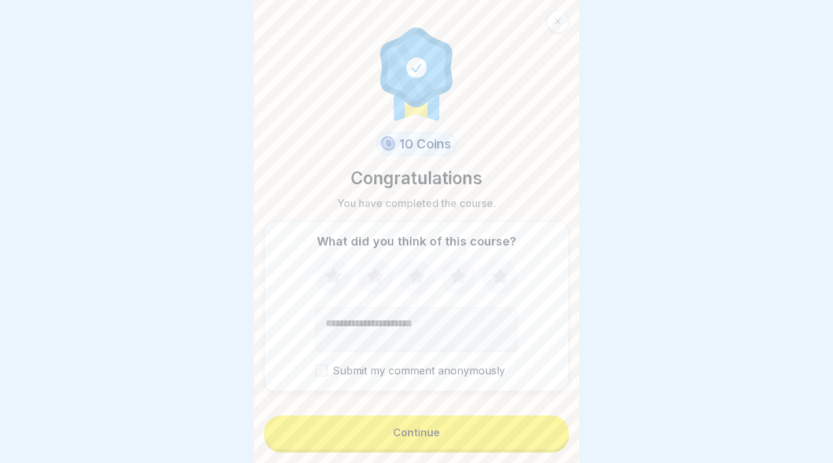
click at [522, 429] on button "Continue" at bounding box center [416, 432] width 305 height 34
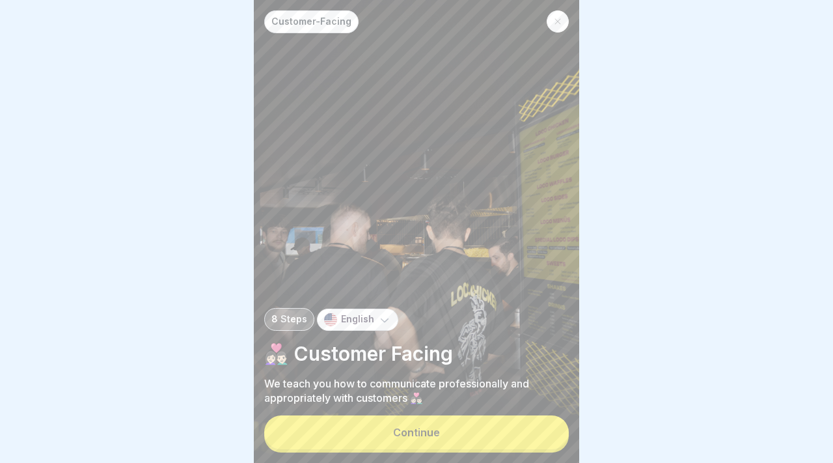
click at [522, 429] on button "Continue" at bounding box center [416, 432] width 305 height 34
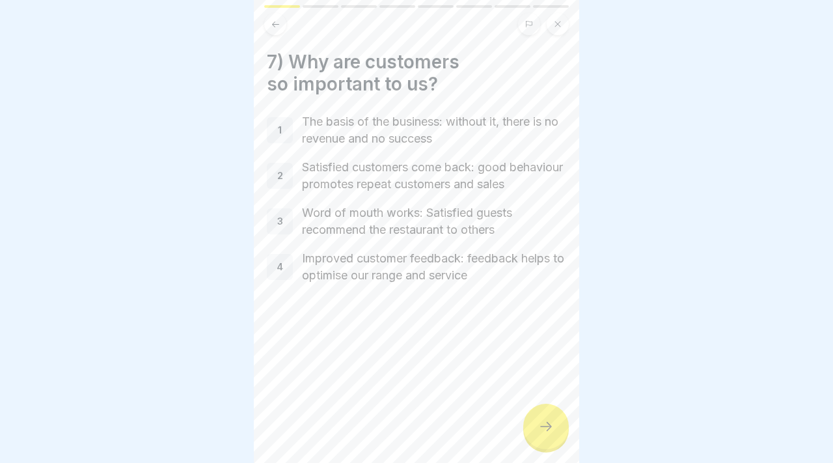
click at [534, 432] on div at bounding box center [546, 426] width 46 height 46
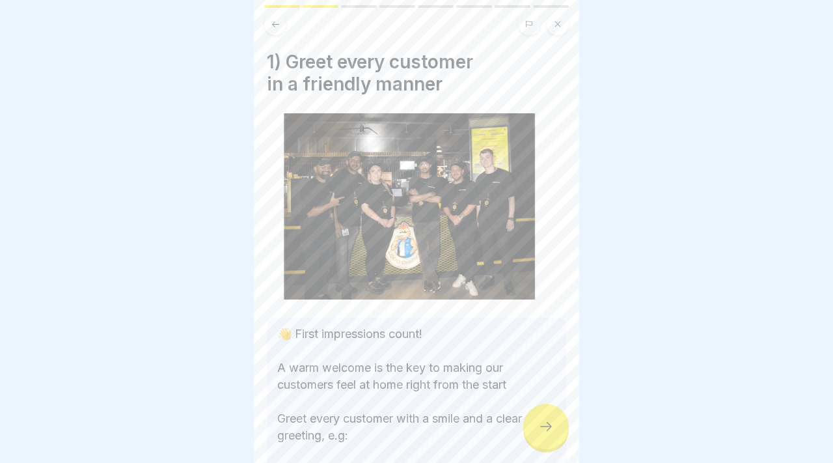
click at [534, 432] on div at bounding box center [546, 426] width 46 height 46
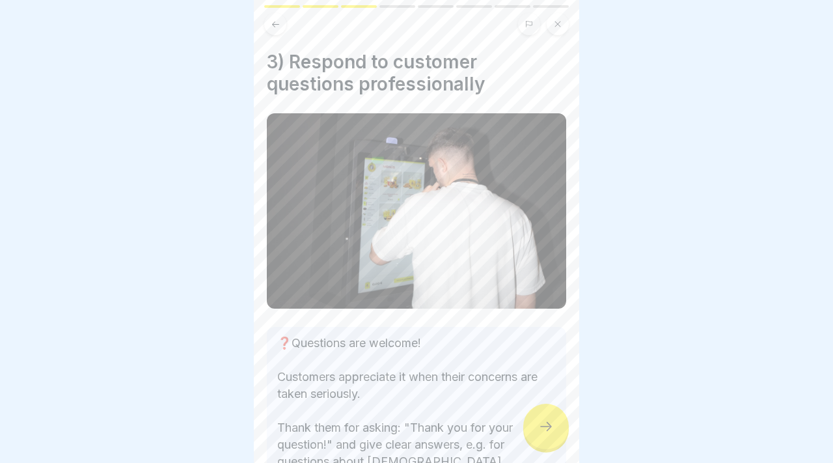
click at [534, 432] on div at bounding box center [546, 426] width 46 height 46
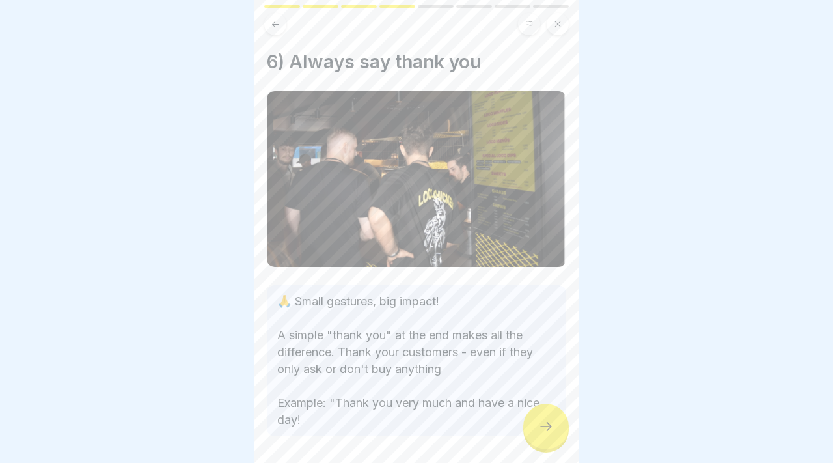
click at [534, 432] on div at bounding box center [546, 426] width 46 height 46
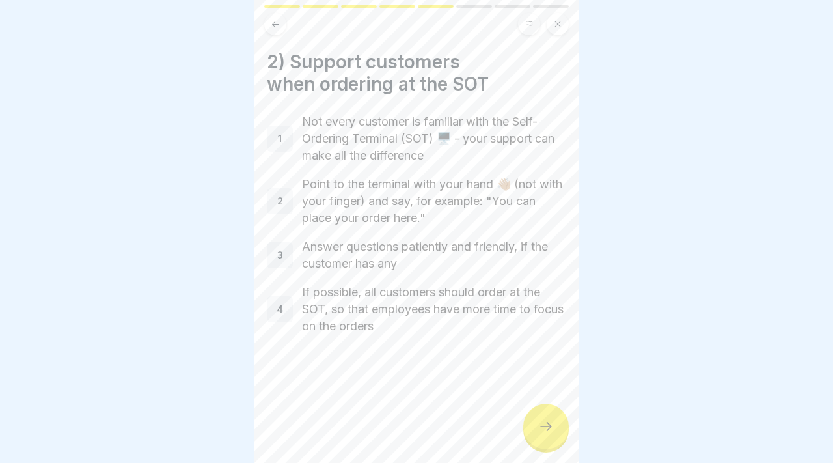
click at [534, 432] on div at bounding box center [546, 426] width 46 height 46
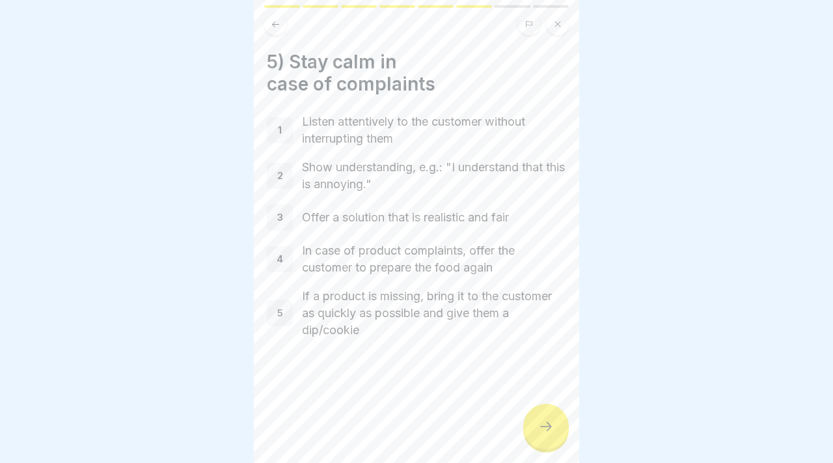
click at [534, 432] on div at bounding box center [546, 426] width 46 height 46
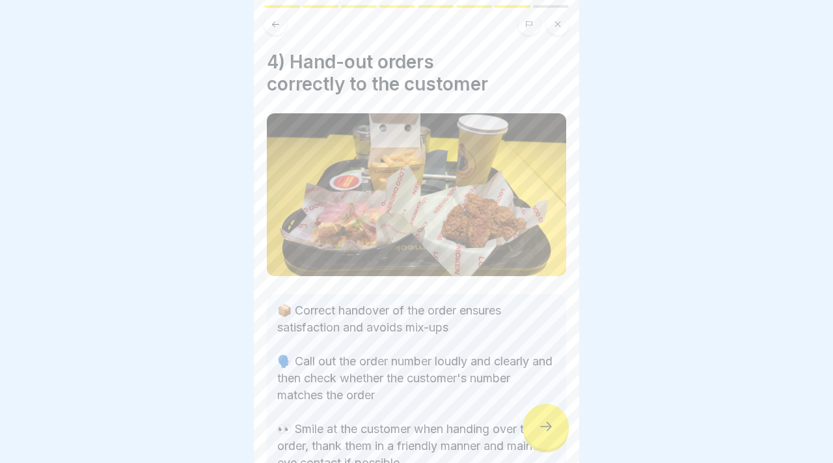
click at [545, 435] on div at bounding box center [546, 426] width 46 height 46
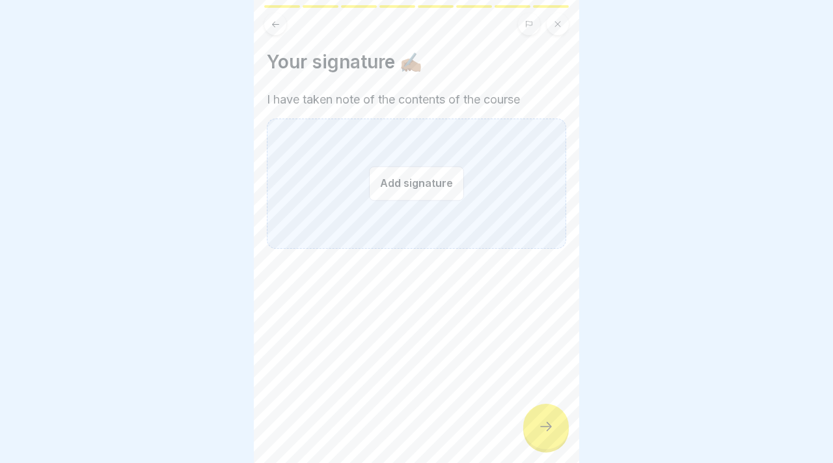
click at [413, 203] on div "Add signature" at bounding box center [416, 183] width 299 height 130
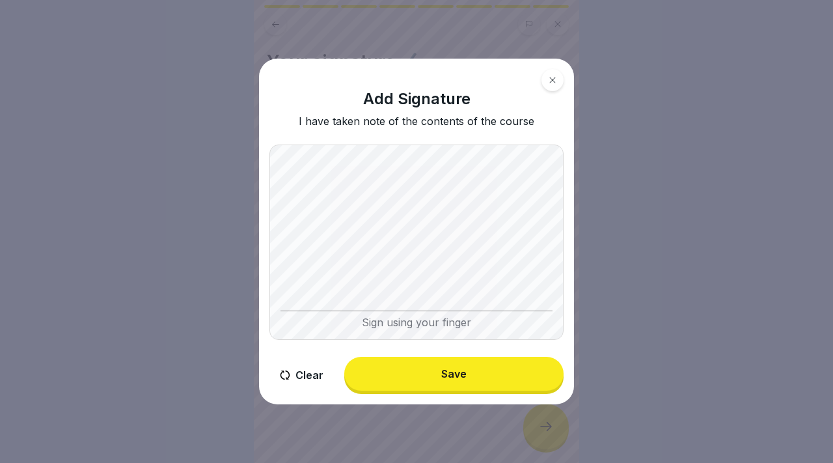
click at [502, 373] on button "Save" at bounding box center [453, 374] width 219 height 34
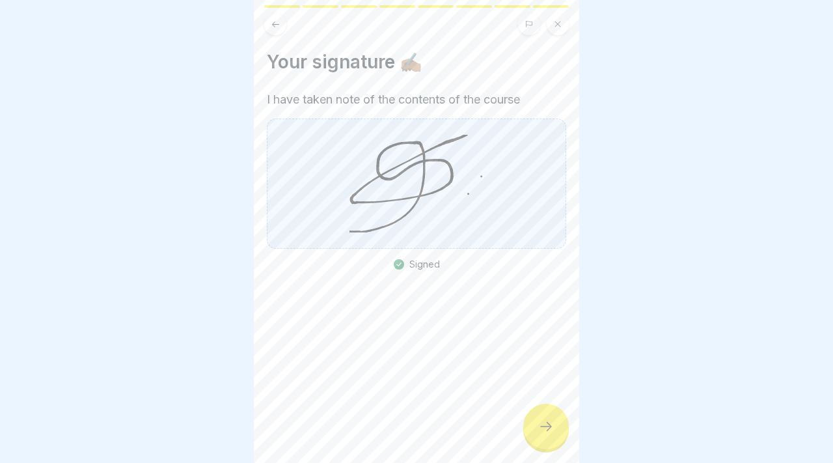
click at [560, 435] on div at bounding box center [546, 426] width 46 height 46
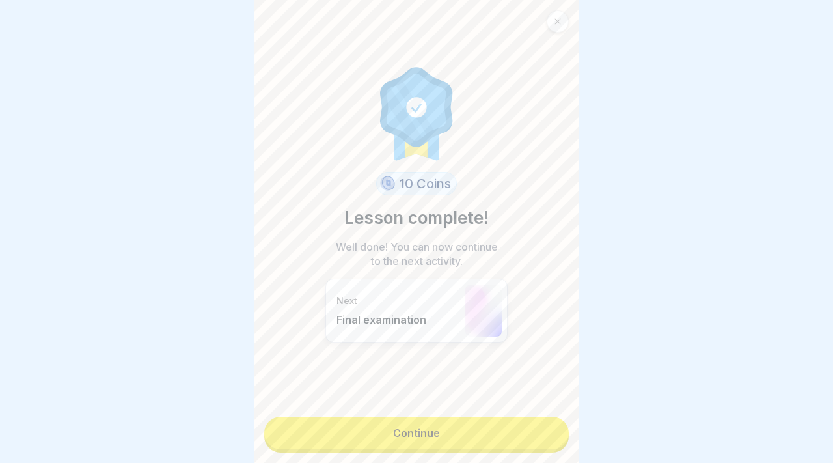
click at [560, 435] on link "Continue" at bounding box center [416, 432] width 305 height 33
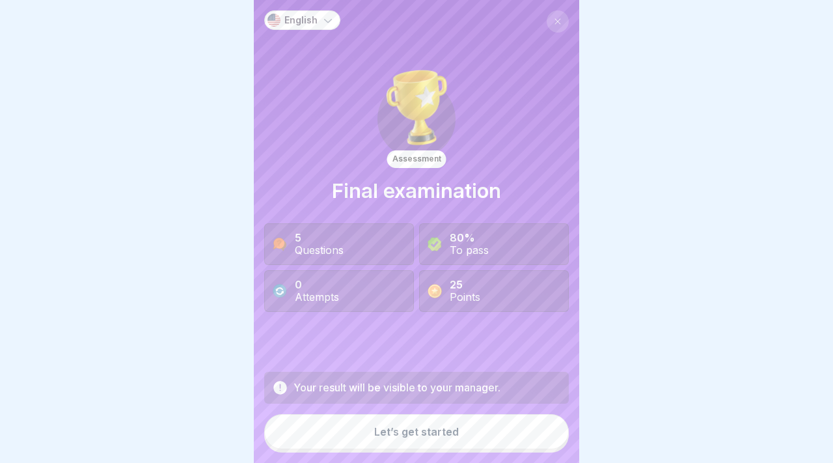
click at [514, 433] on button "Let’s get started" at bounding box center [416, 431] width 305 height 35
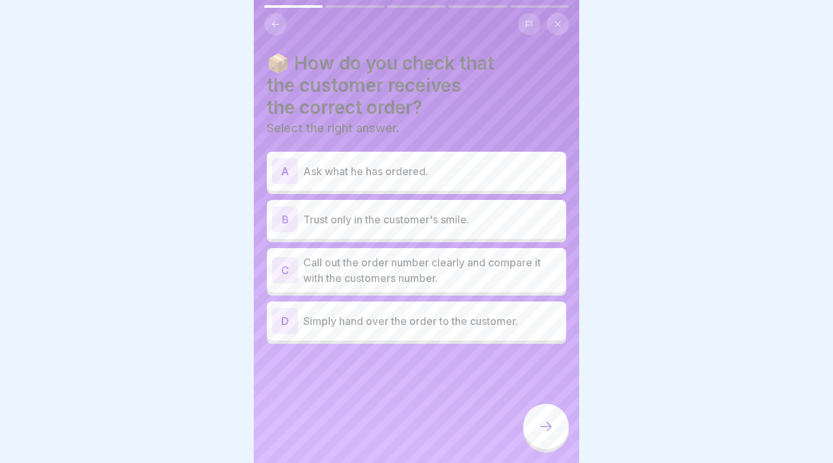
click at [450, 176] on p "Ask what he has ordered." at bounding box center [432, 171] width 258 height 16
